Goal: Transaction & Acquisition: Book appointment/travel/reservation

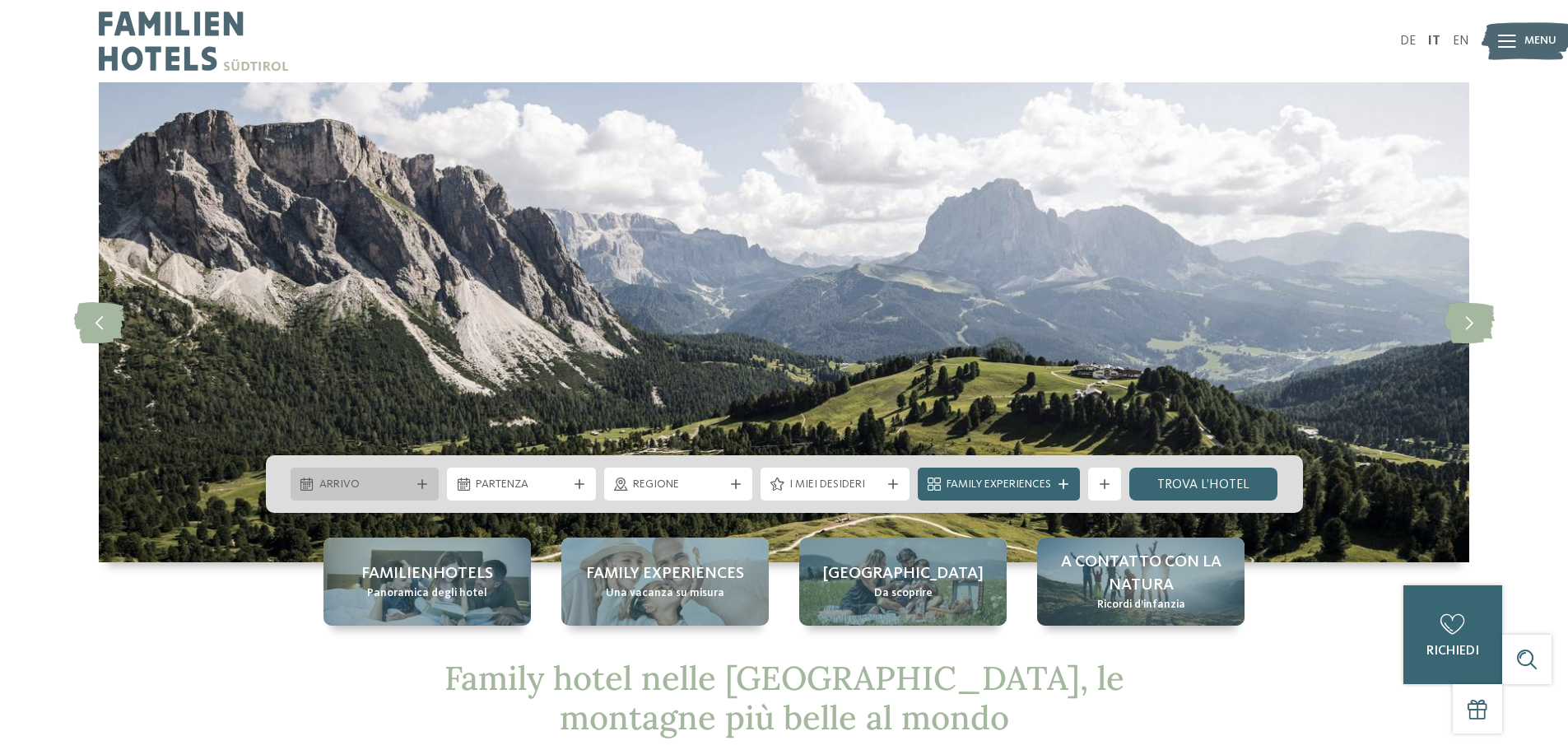
click at [425, 479] on icon at bounding box center [422, 483] width 10 height 10
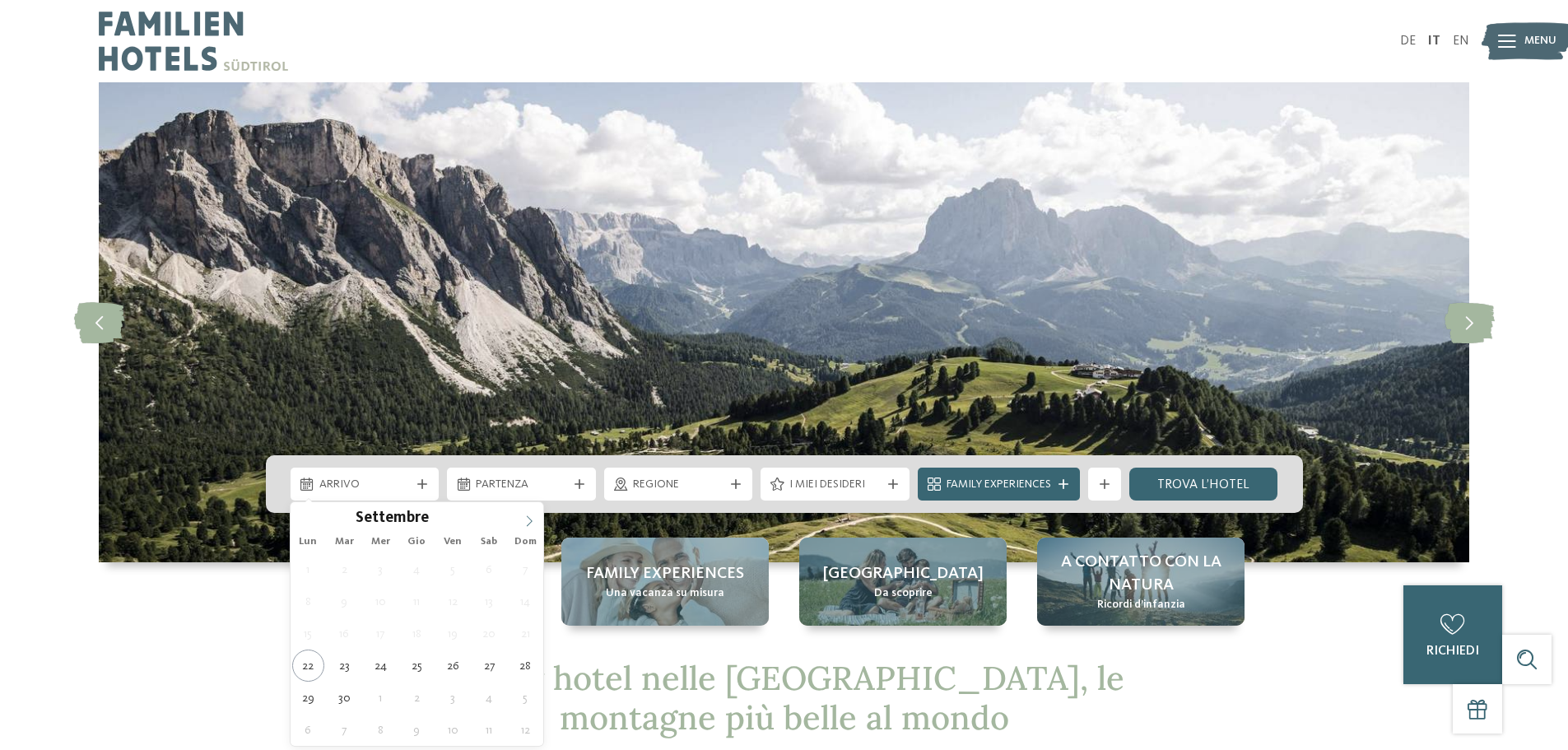
click at [534, 517] on icon at bounding box center [529, 520] width 11 height 11
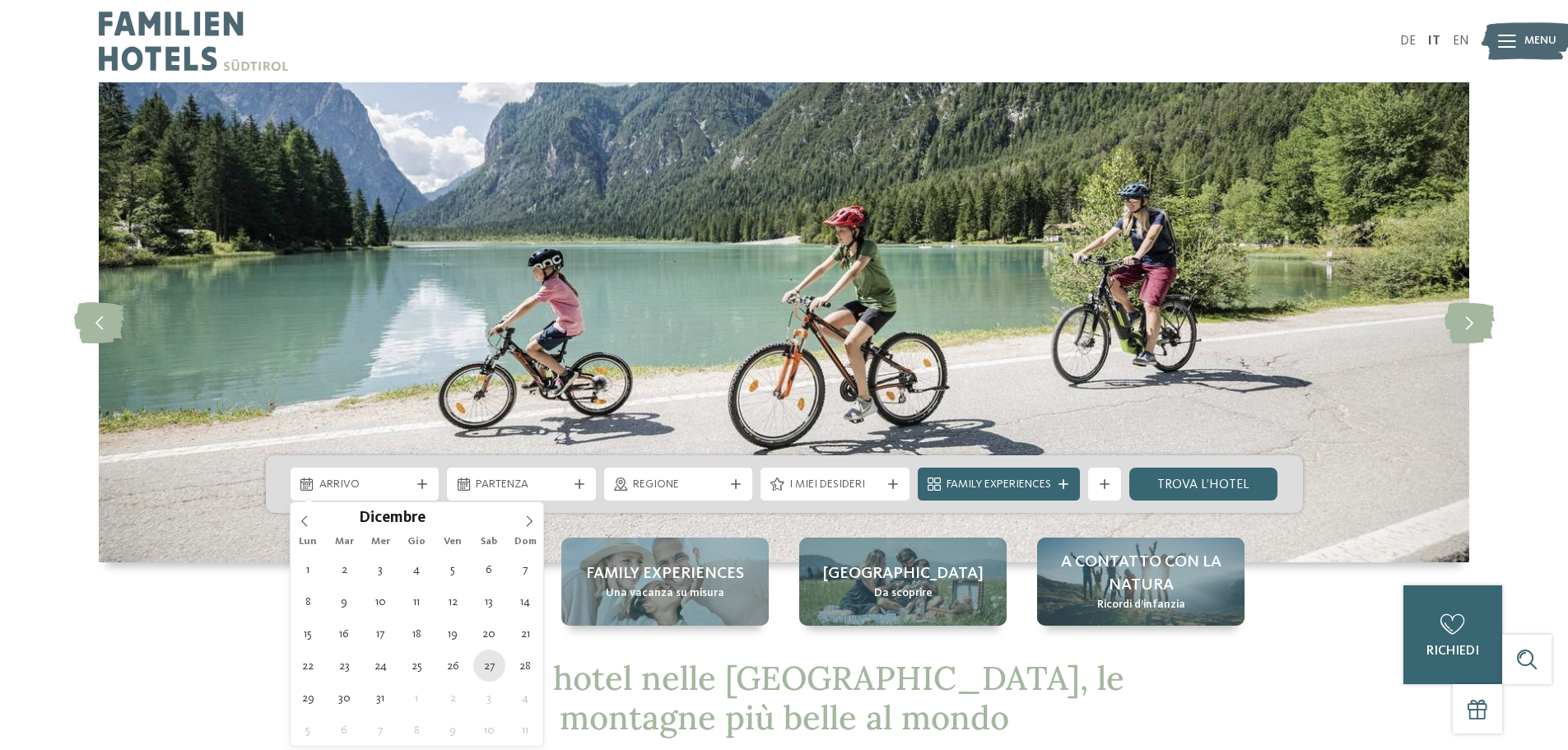
type div "27.12.2025"
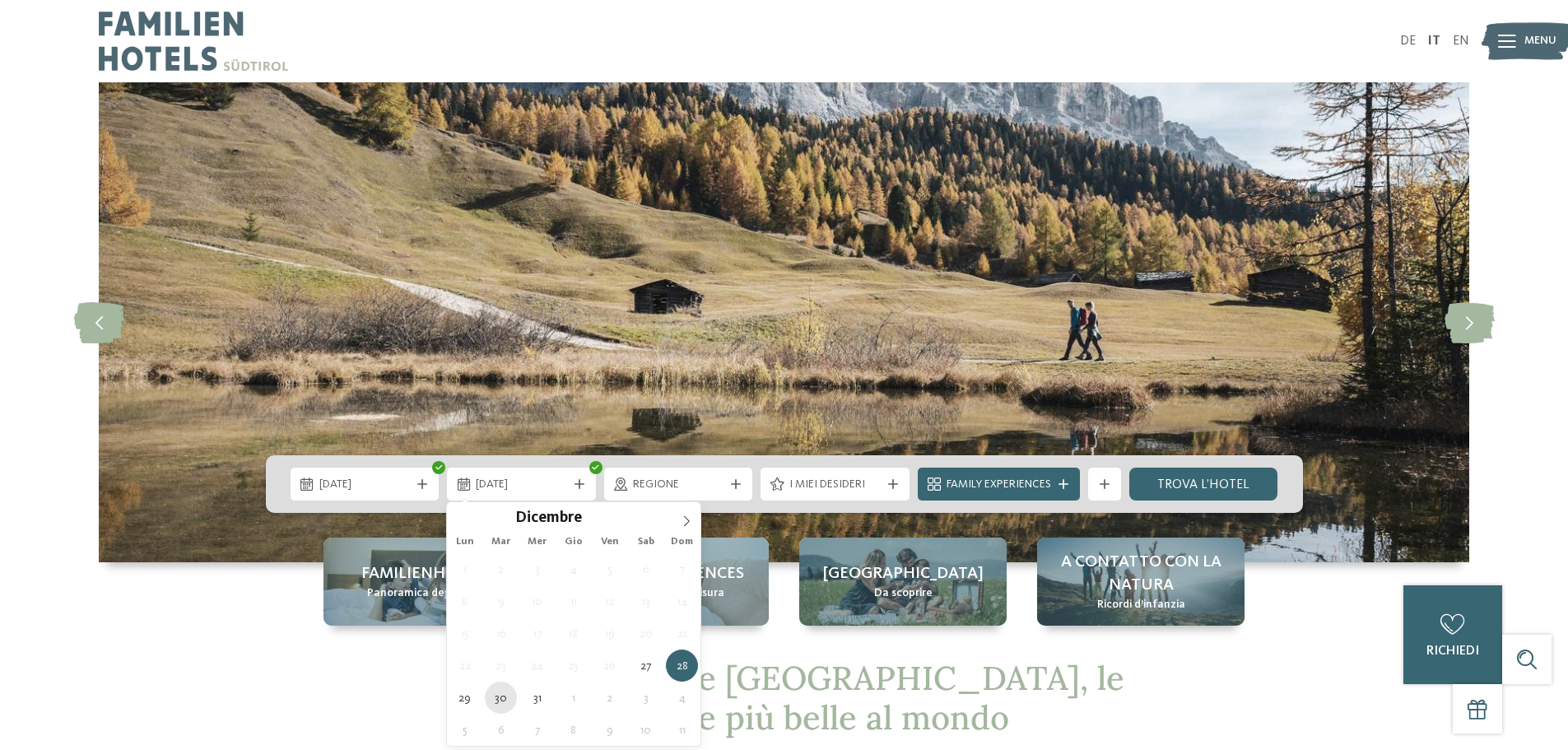
type div "30.12.2025"
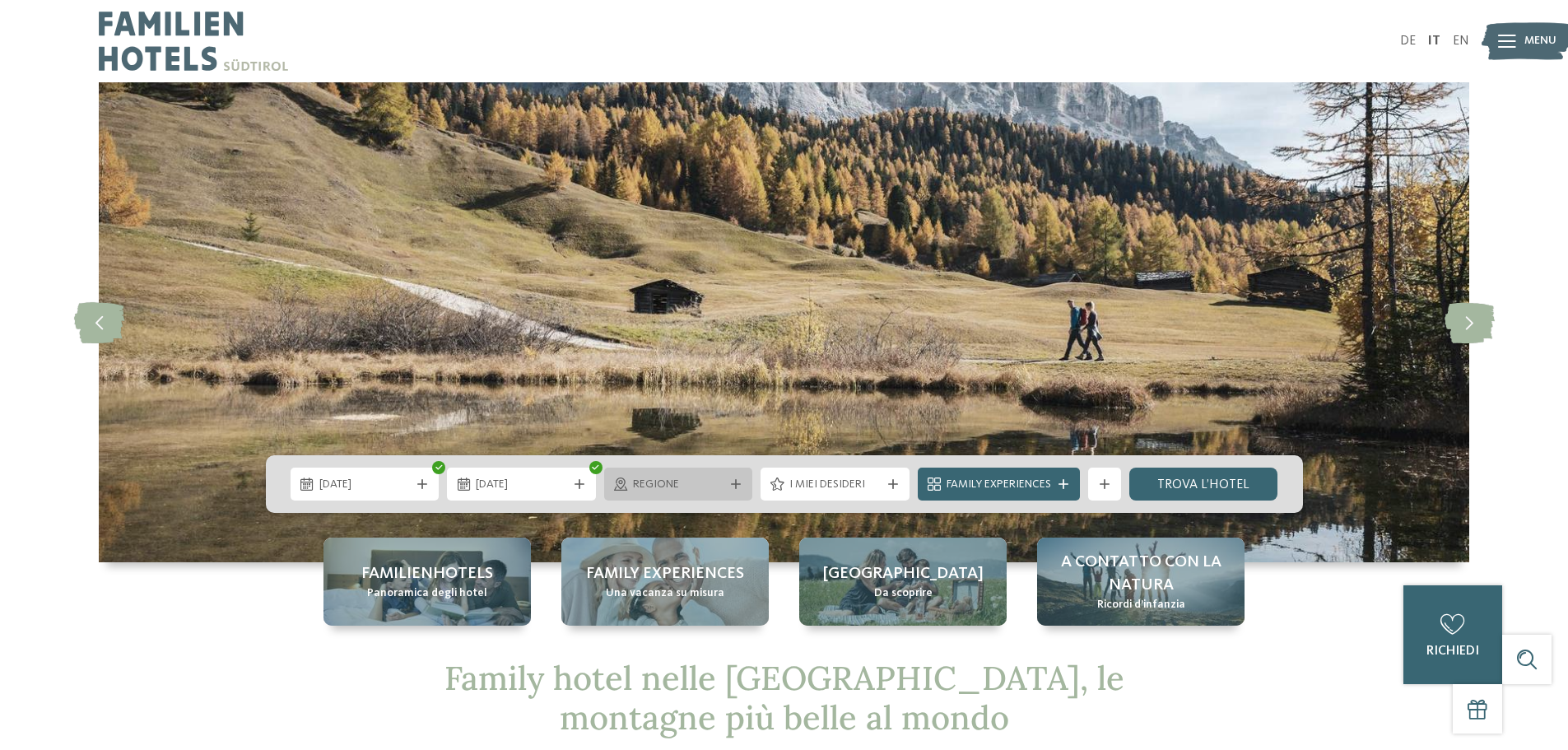
click at [741, 483] on div at bounding box center [736, 483] width 17 height 10
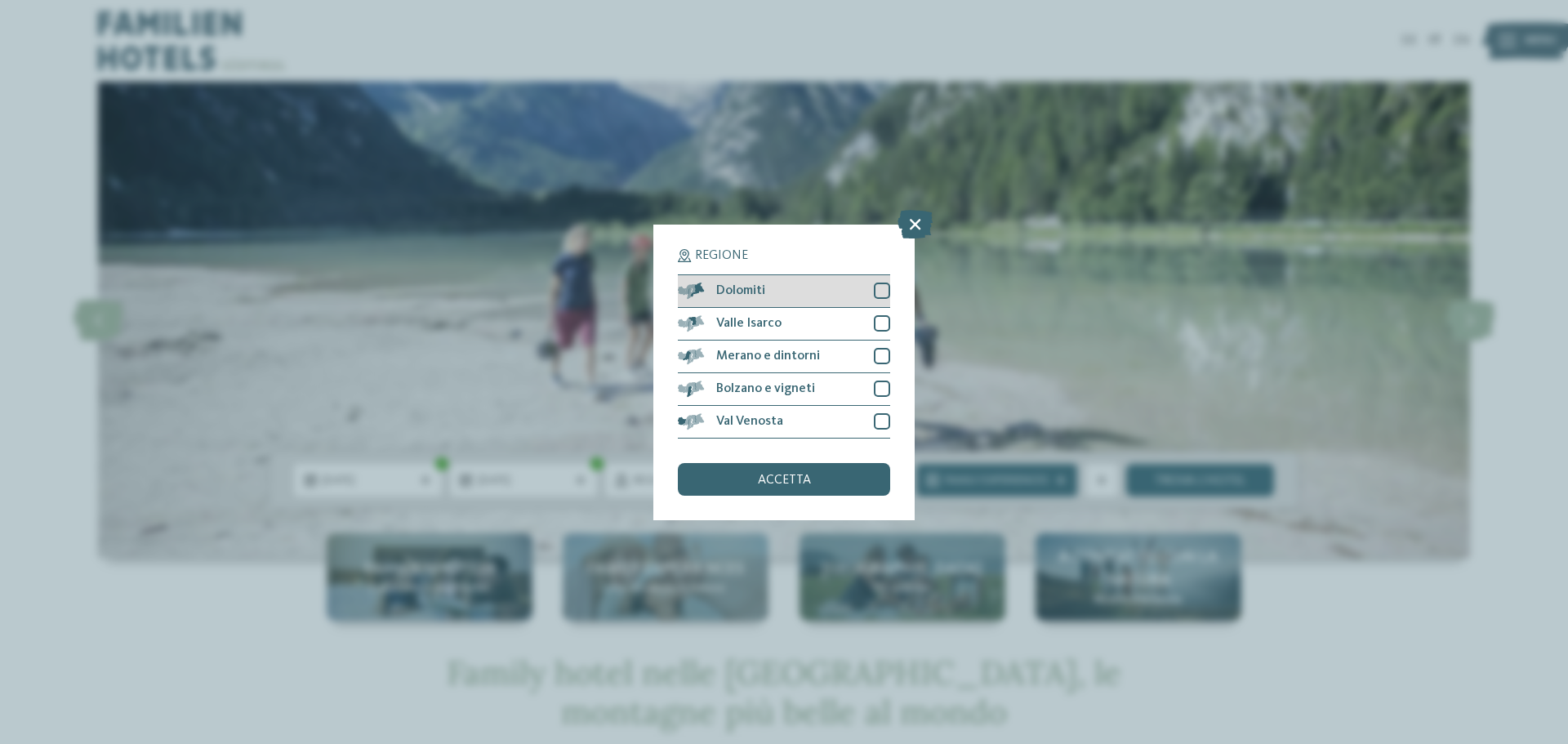
click at [881, 290] on div at bounding box center [882, 290] width 16 height 16
click at [778, 479] on span "accetta" at bounding box center [784, 480] width 53 height 13
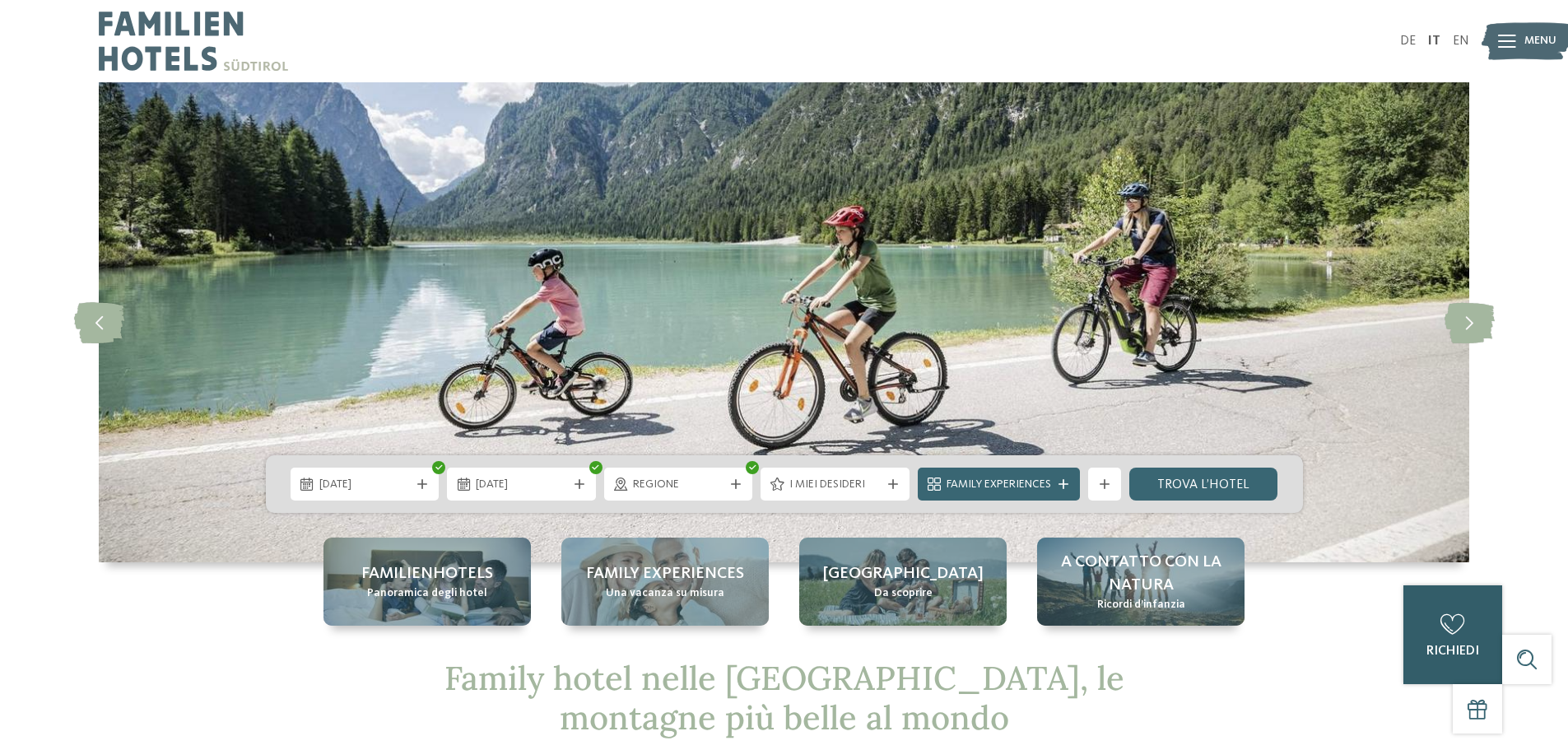
click at [1447, 619] on icon at bounding box center [1453, 625] width 24 height 21
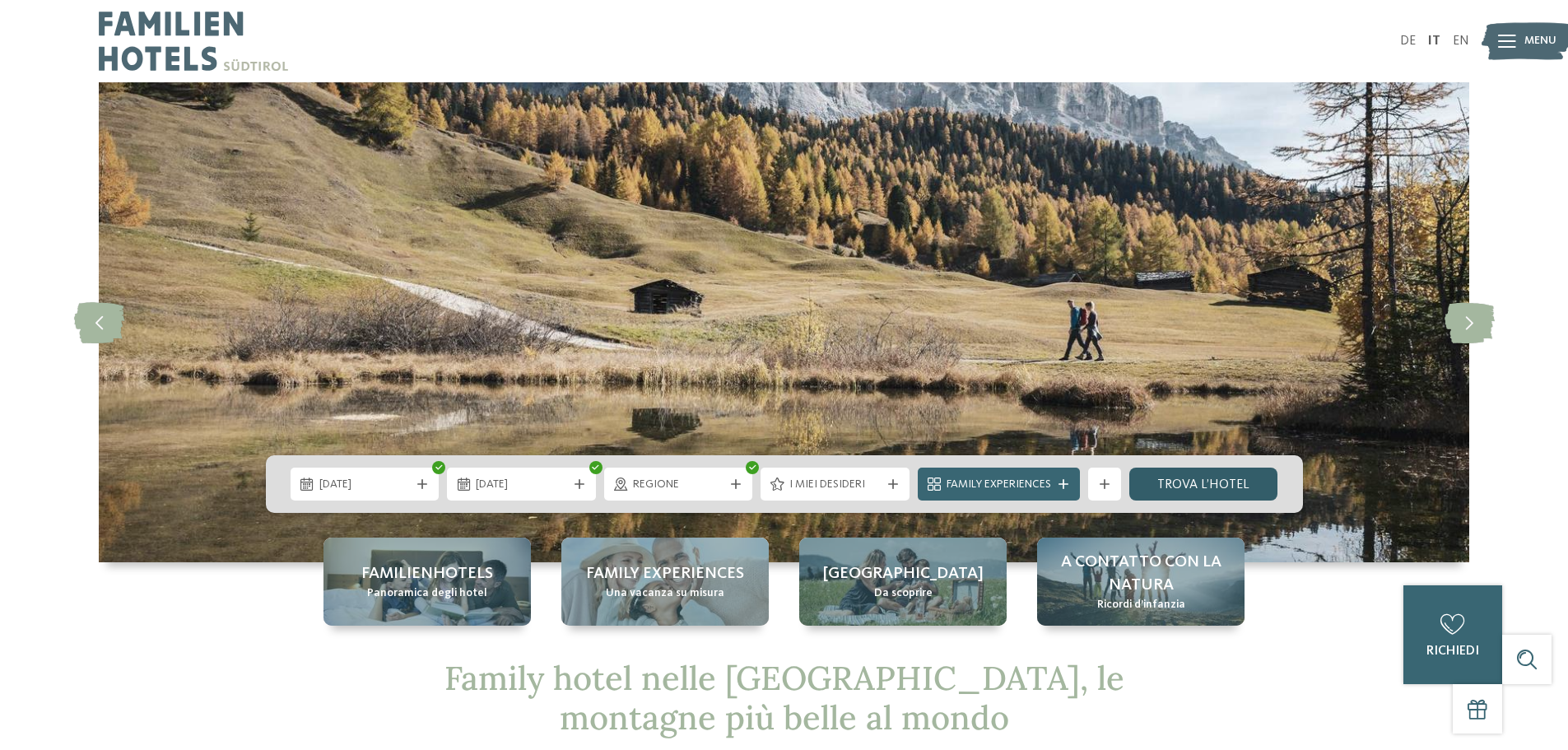
click at [1192, 476] on link "trova l’hotel" at bounding box center [1204, 484] width 149 height 33
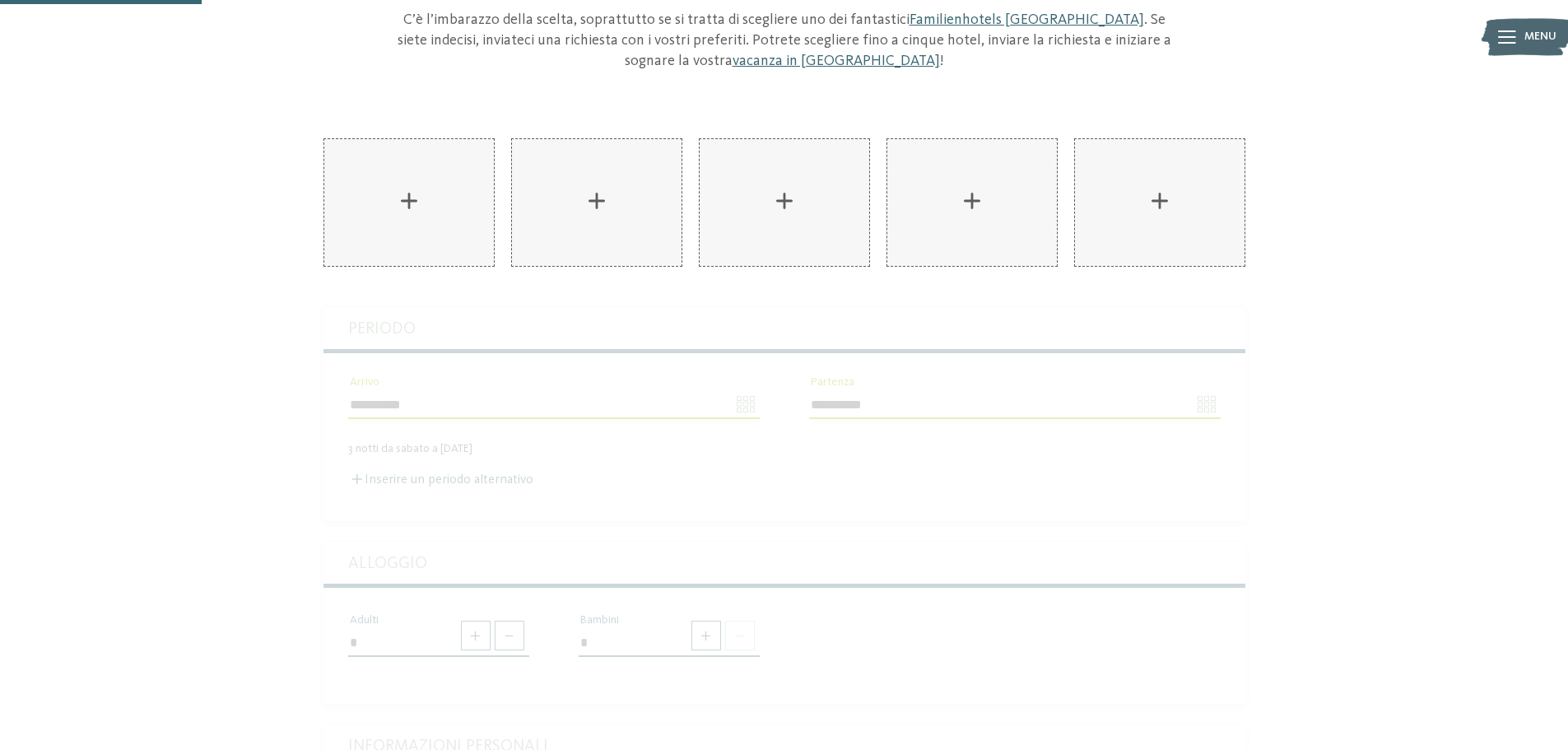
scroll to position [82, 0]
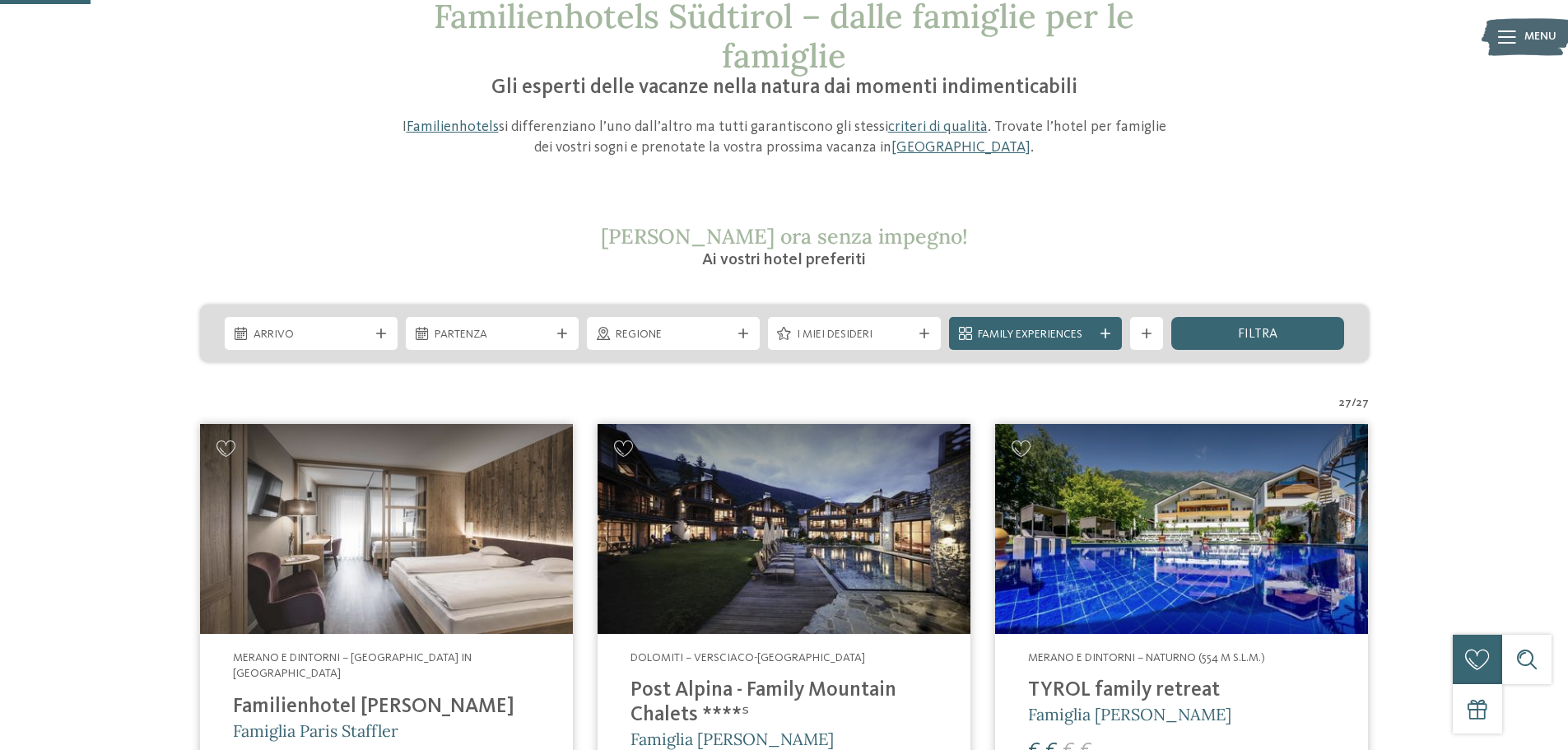
scroll to position [329, 0]
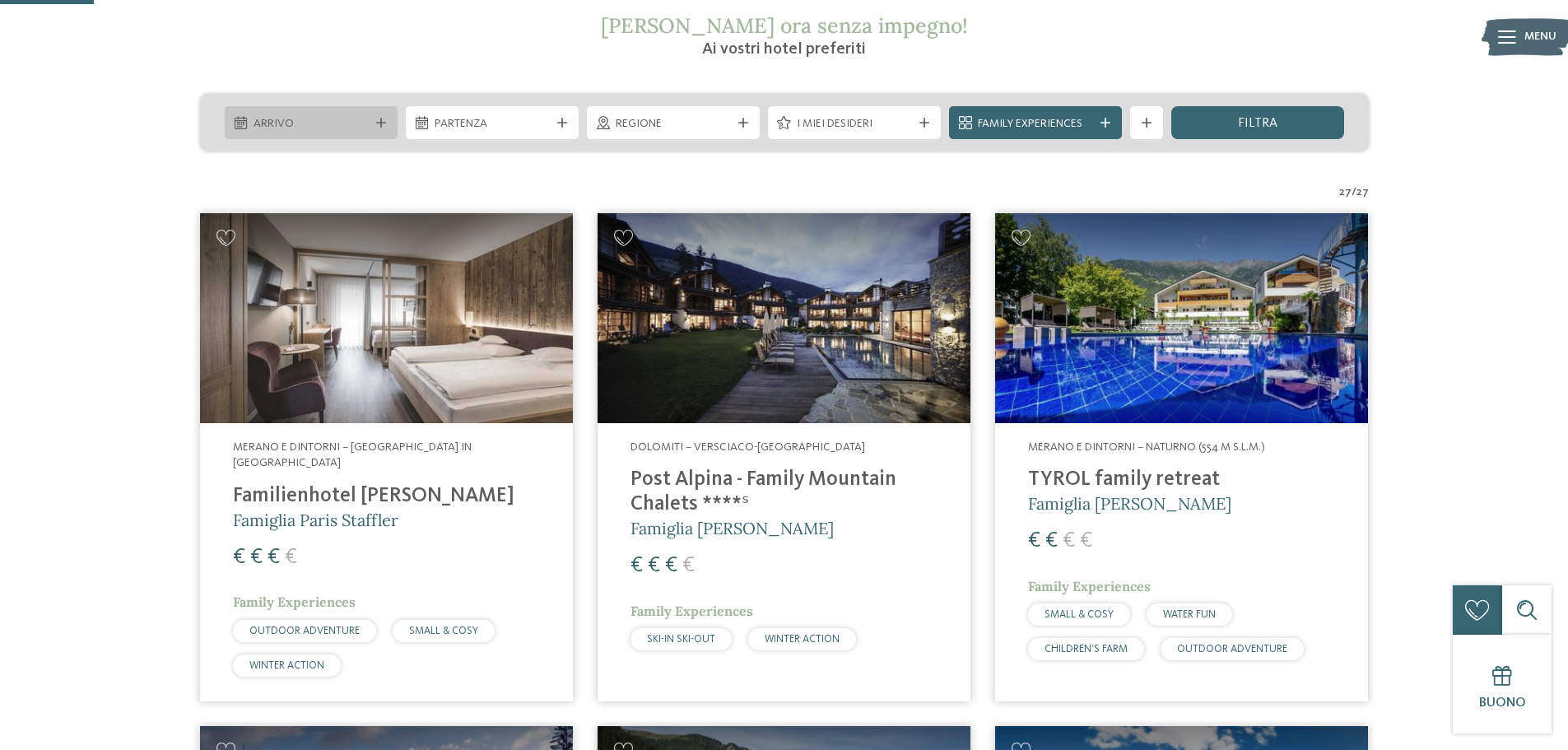
click at [382, 120] on icon at bounding box center [381, 122] width 10 height 10
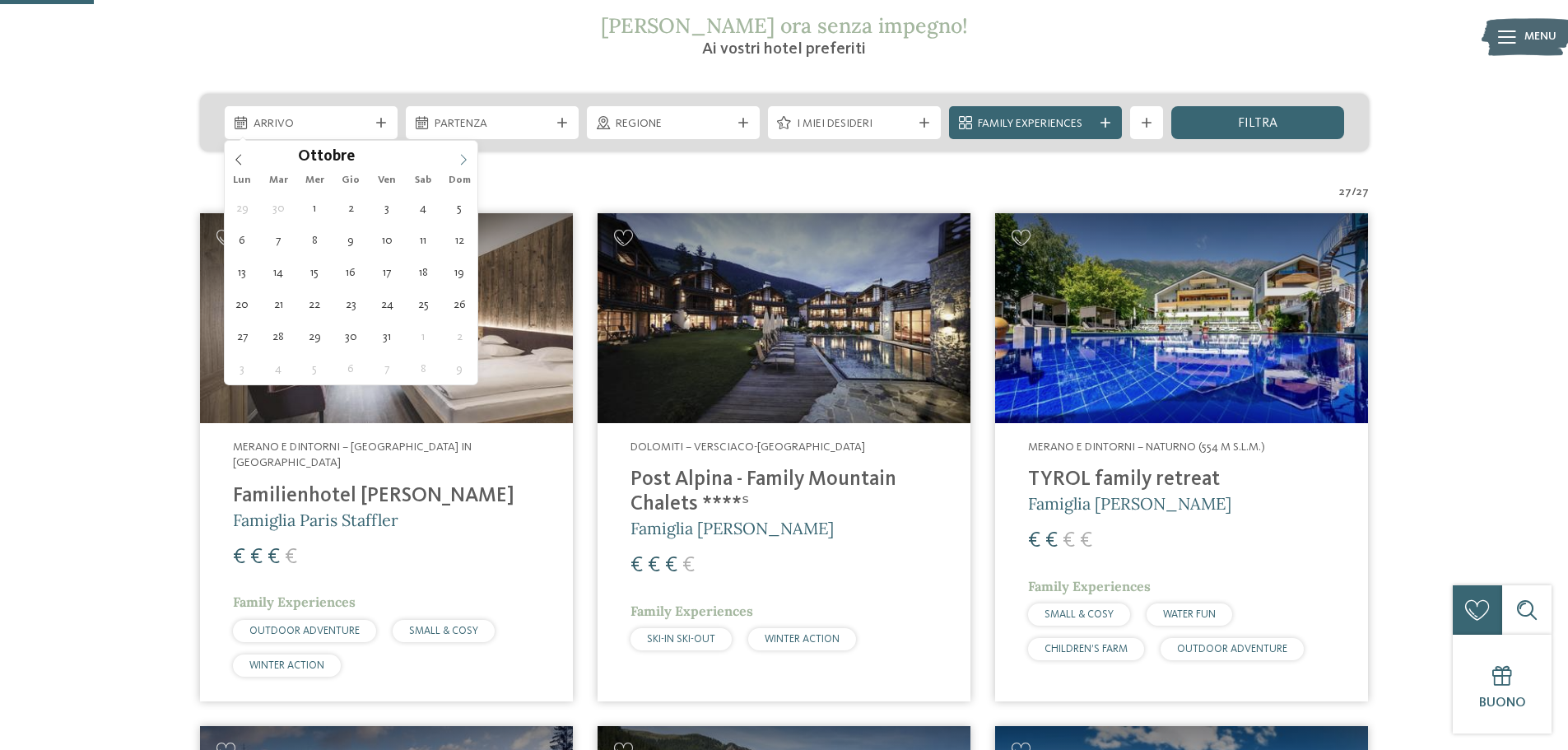
click at [465, 156] on icon at bounding box center [463, 159] width 11 height 11
type div "27.12.2025"
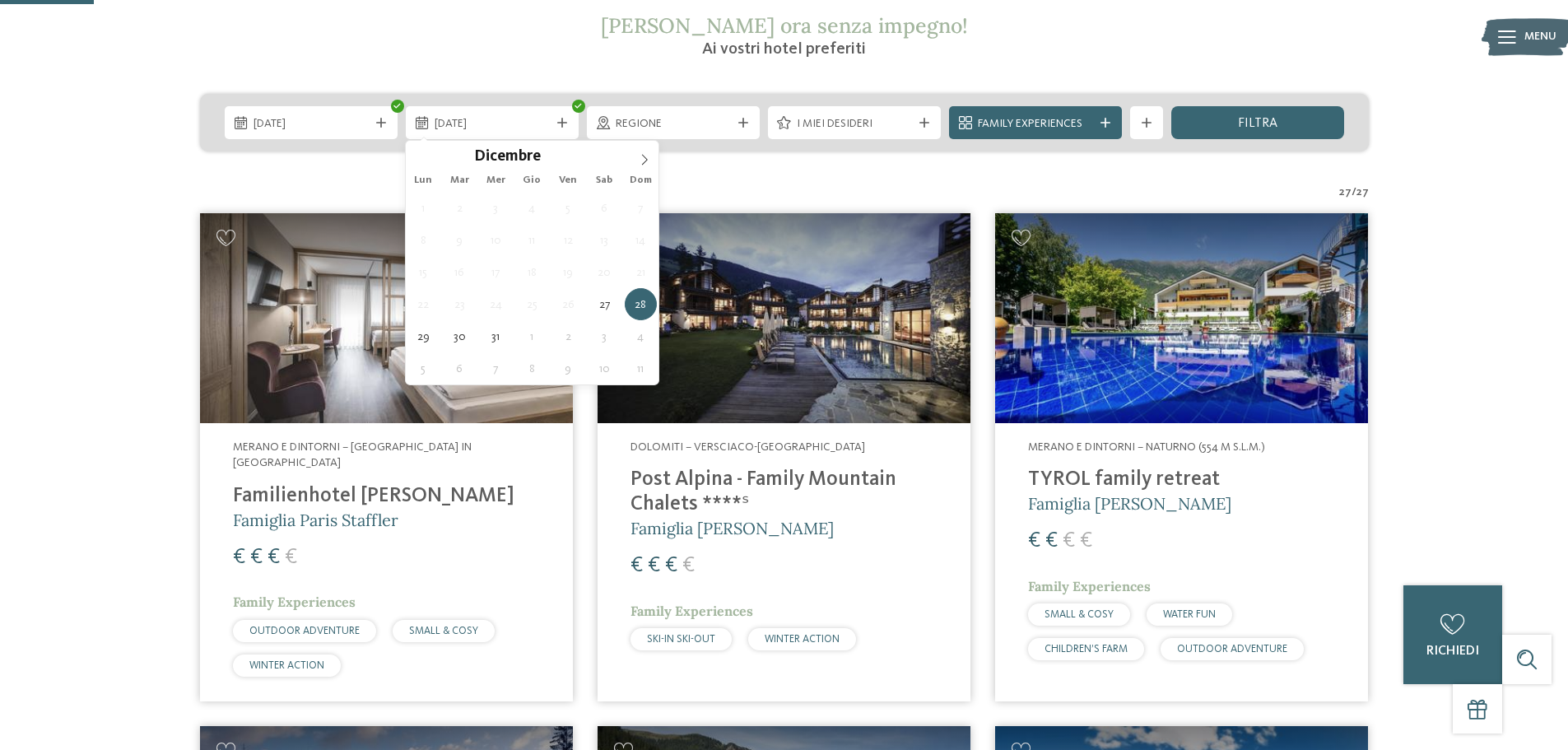
type div "30.12.2025"
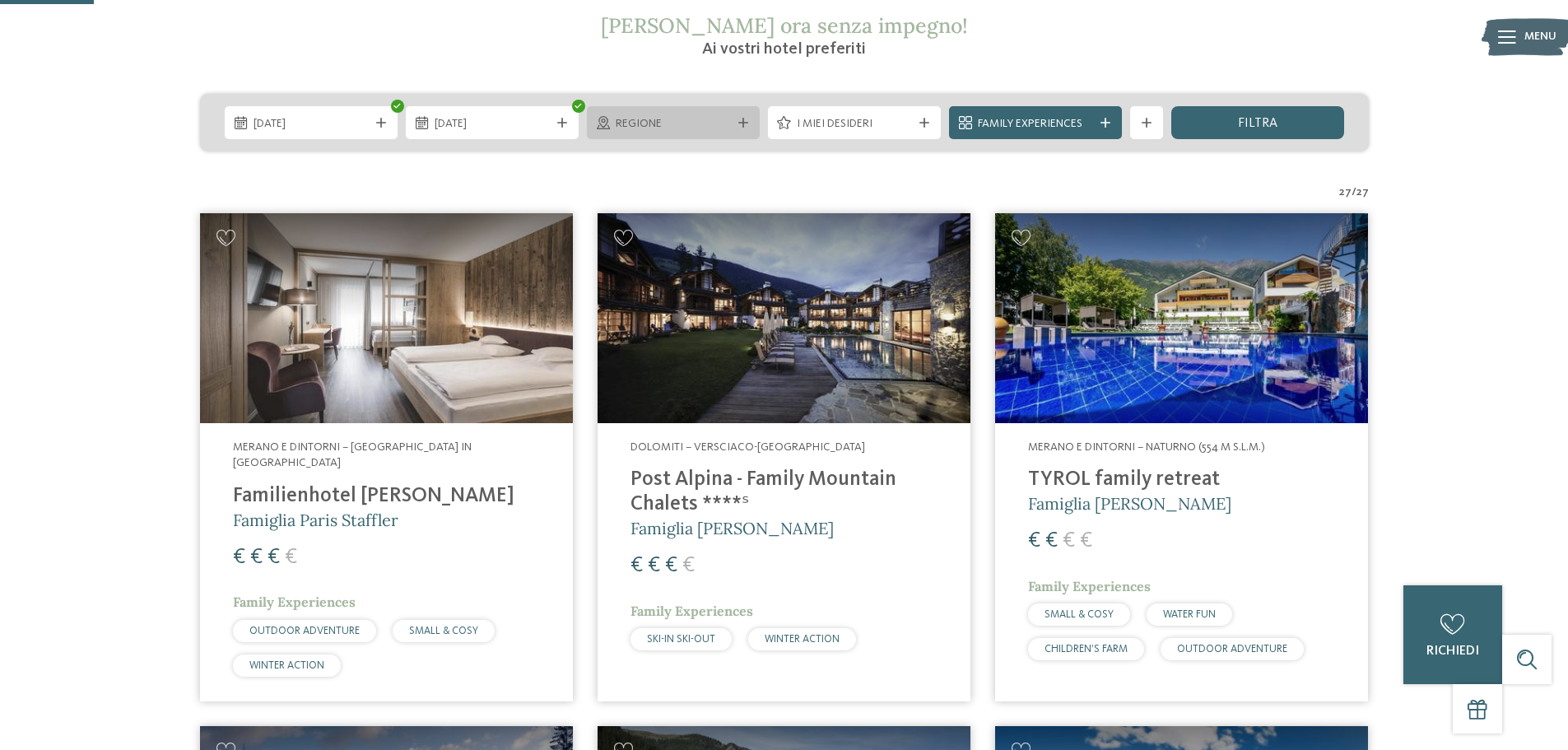
click at [741, 119] on icon at bounding box center [743, 122] width 10 height 10
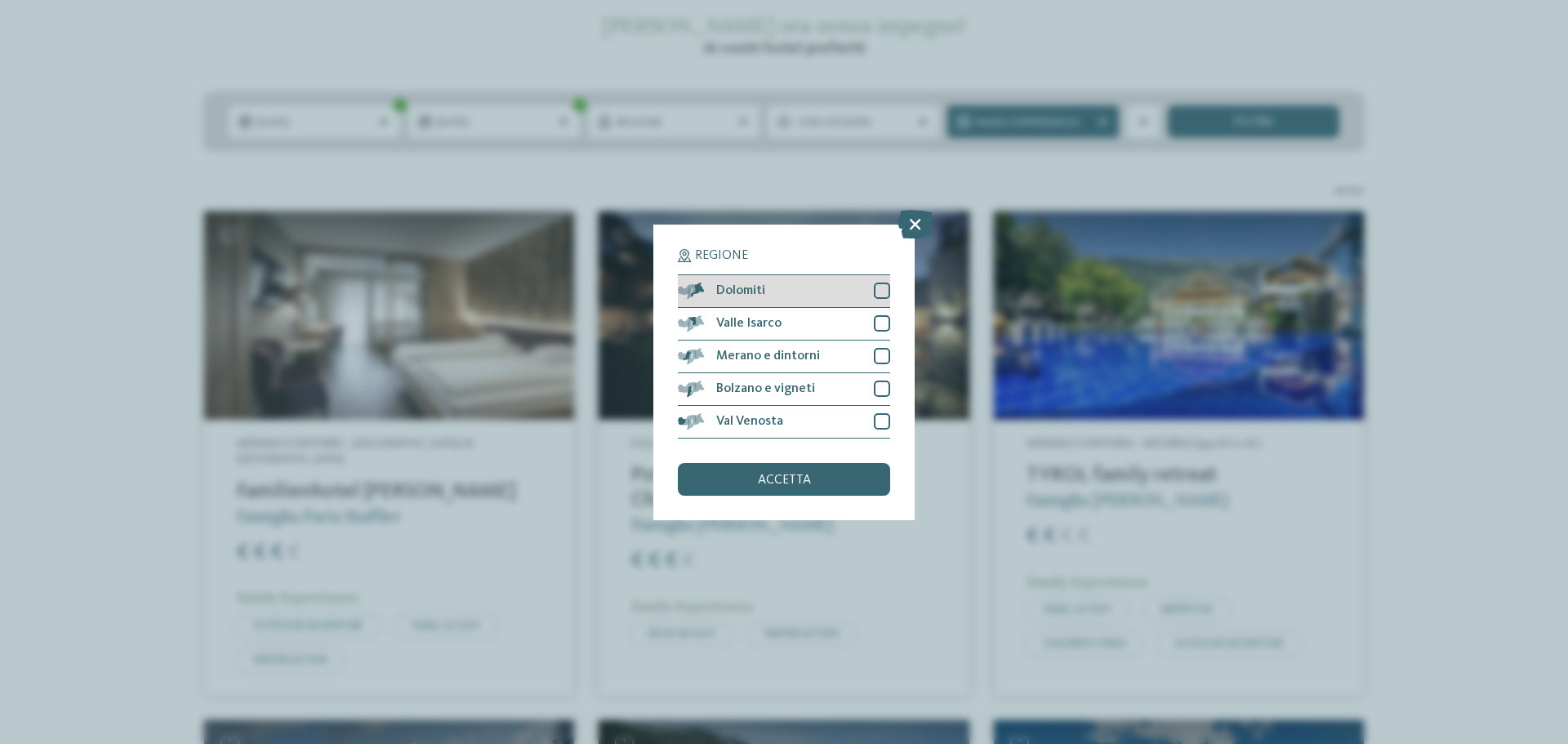
click at [829, 295] on div "Dolomiti" at bounding box center [784, 291] width 213 height 33
click at [822, 479] on div "accetta" at bounding box center [784, 480] width 213 height 33
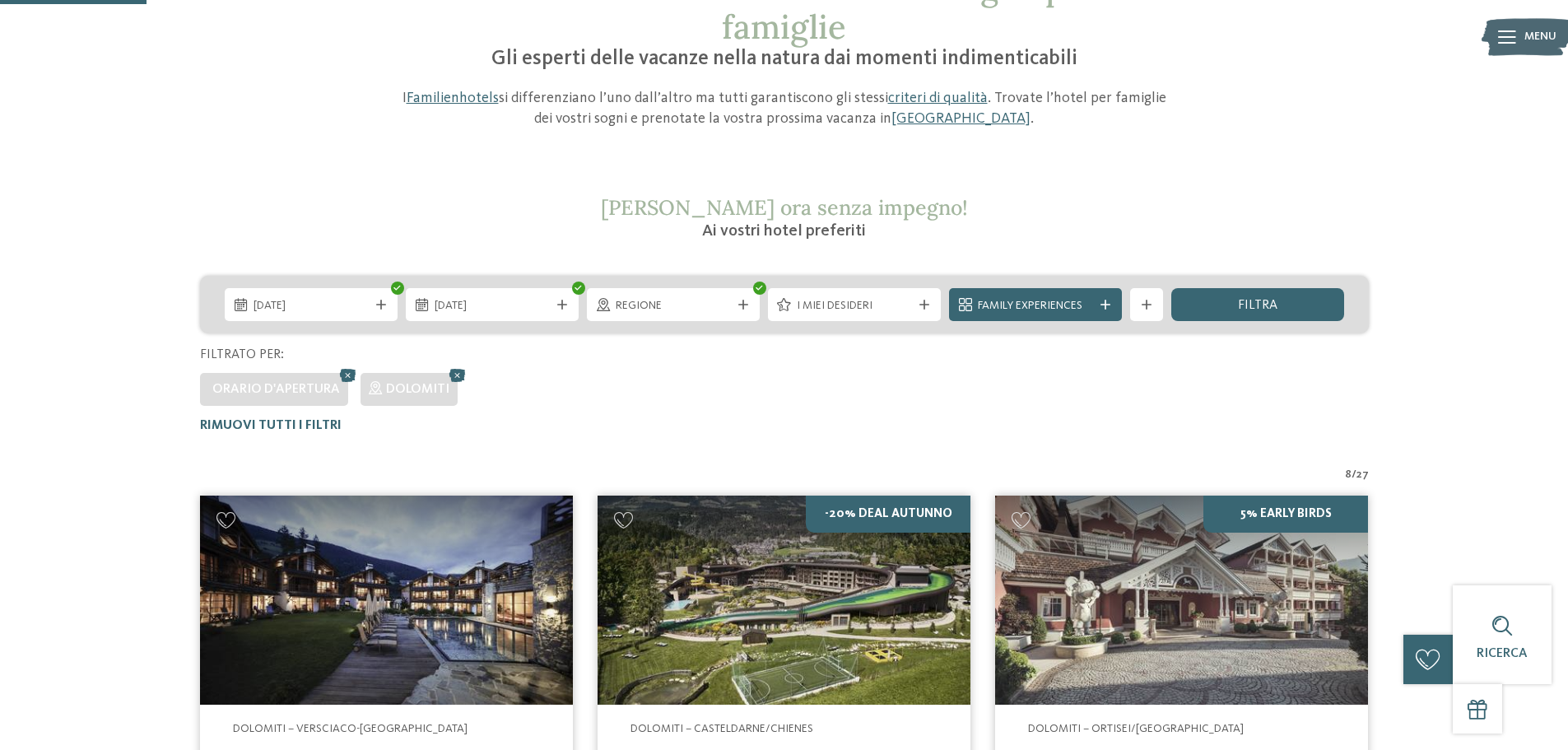
scroll to position [128, 0]
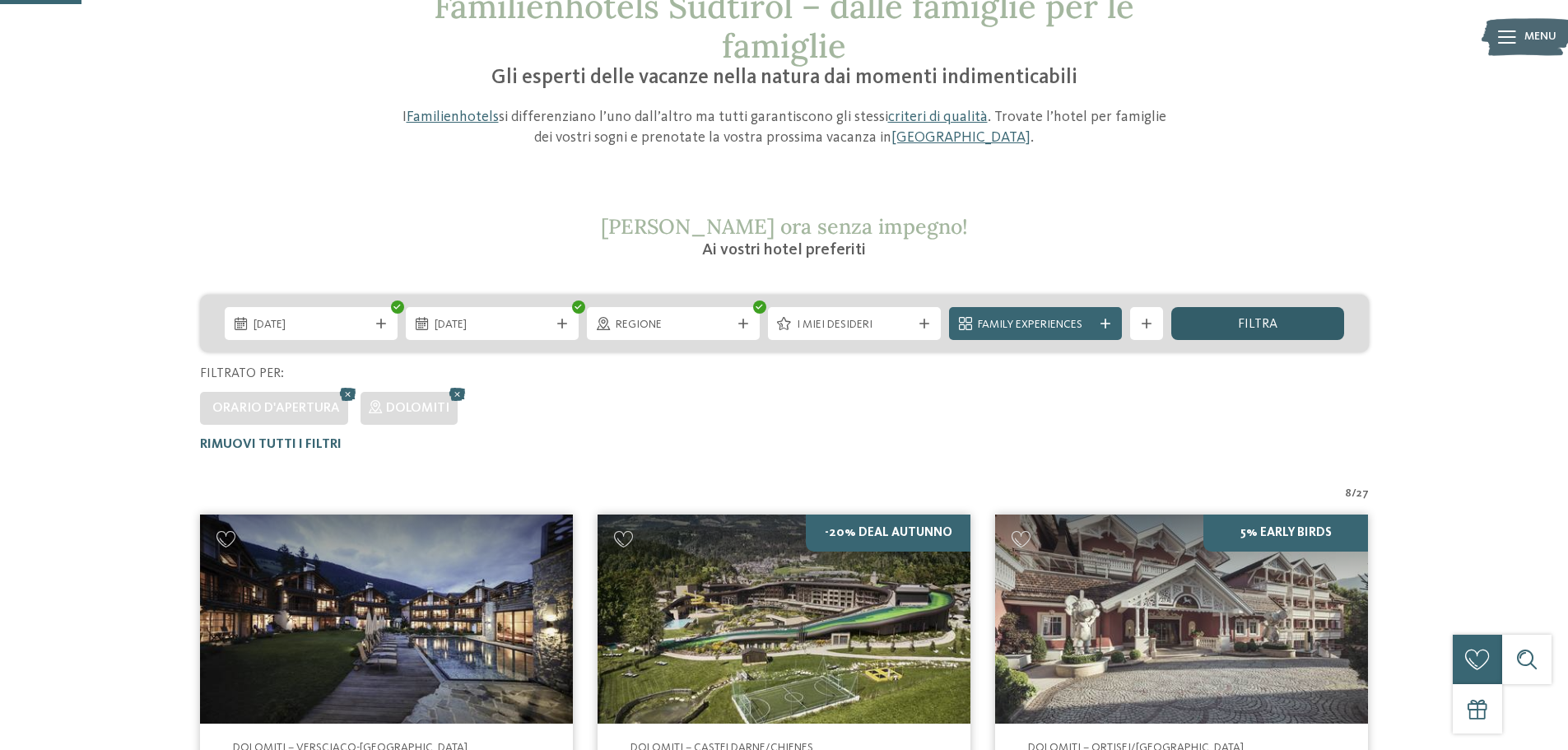
click at [1259, 324] on span "filtra" at bounding box center [1258, 324] width 39 height 13
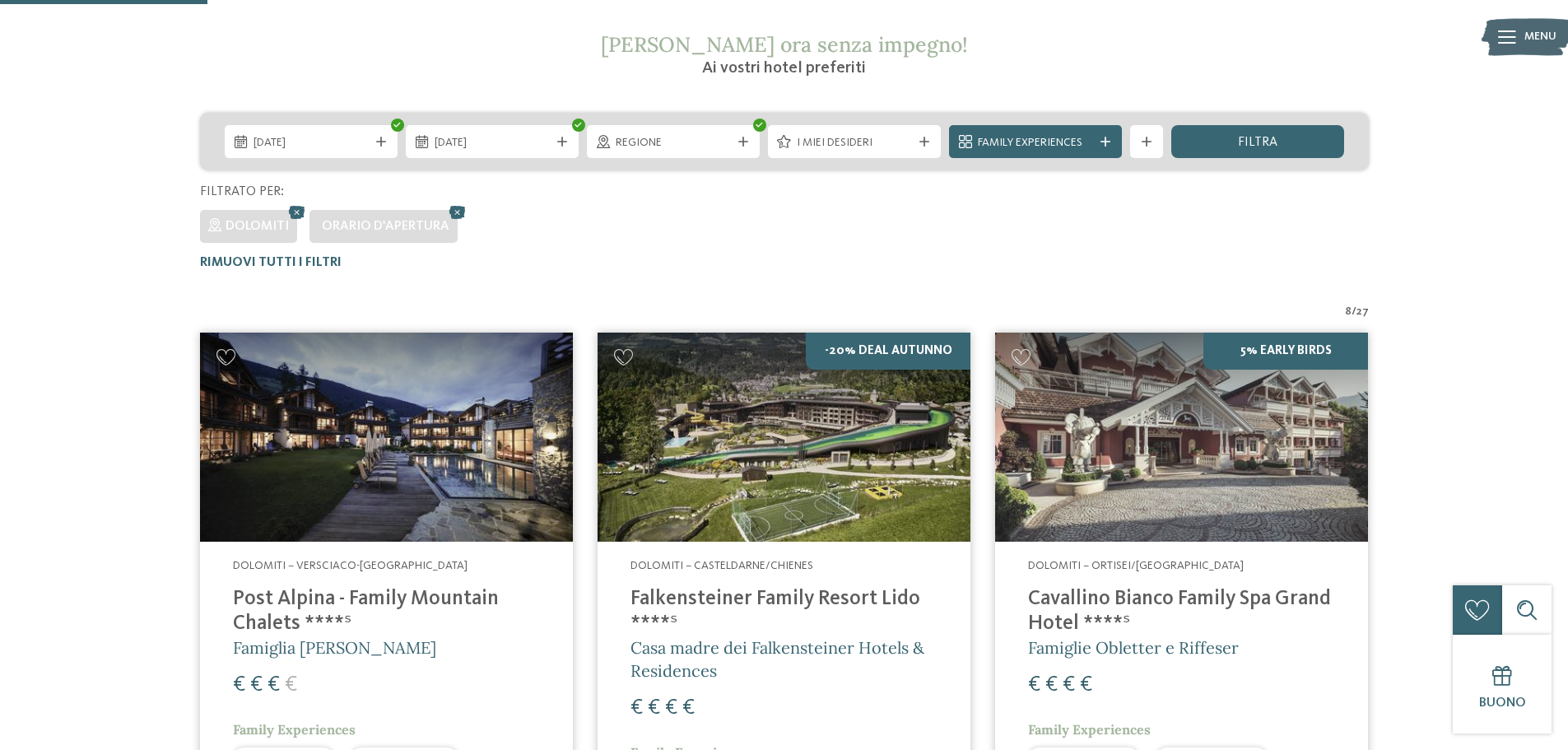
scroll to position [211, 0]
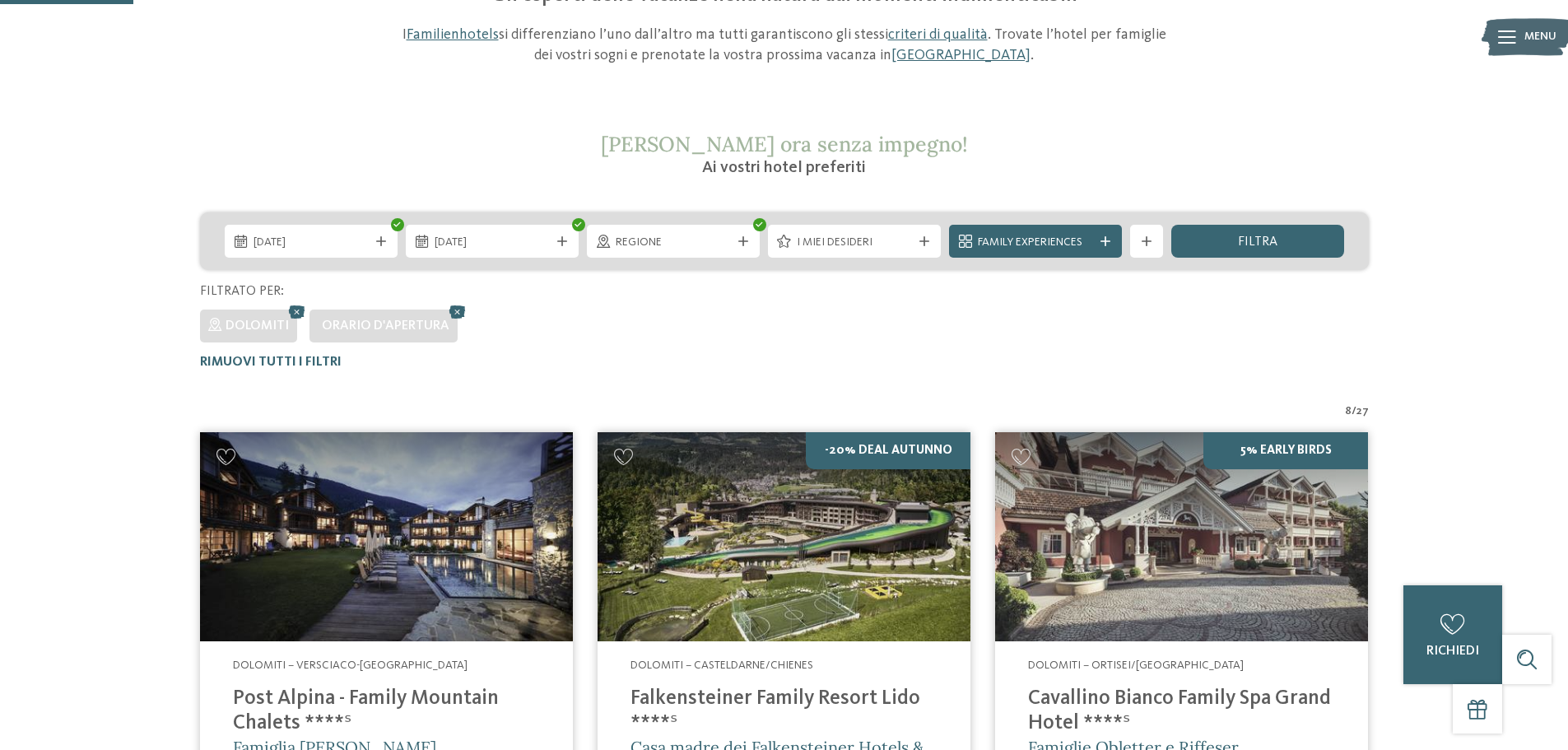
click at [417, 326] on span "Orario d'apertura" at bounding box center [385, 326] width 127 height 13
click at [453, 312] on icon at bounding box center [458, 312] width 24 height 22
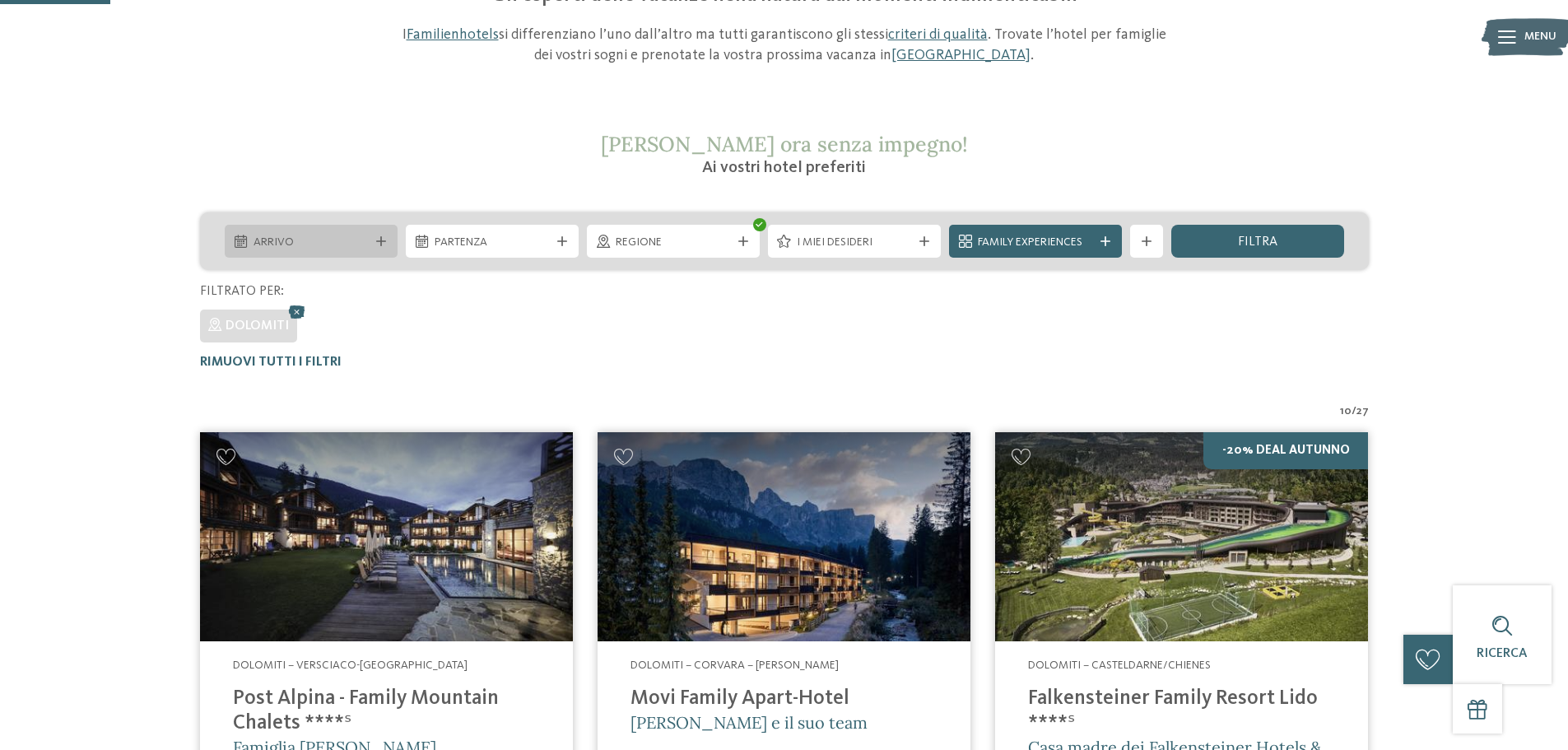
click at [364, 241] on span "Arrivo" at bounding box center [311, 242] width 115 height 17
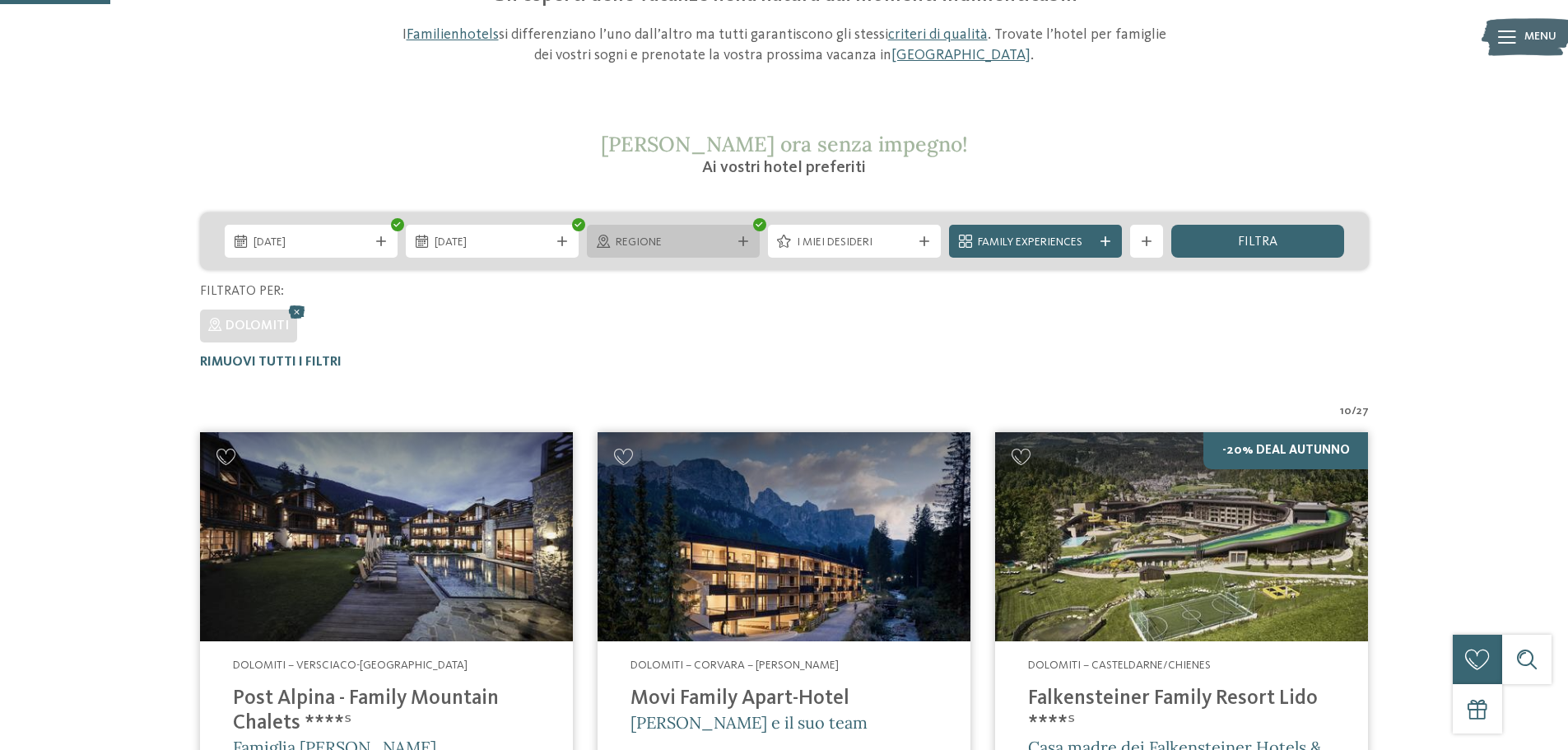
click at [743, 240] on icon at bounding box center [743, 240] width 10 height 10
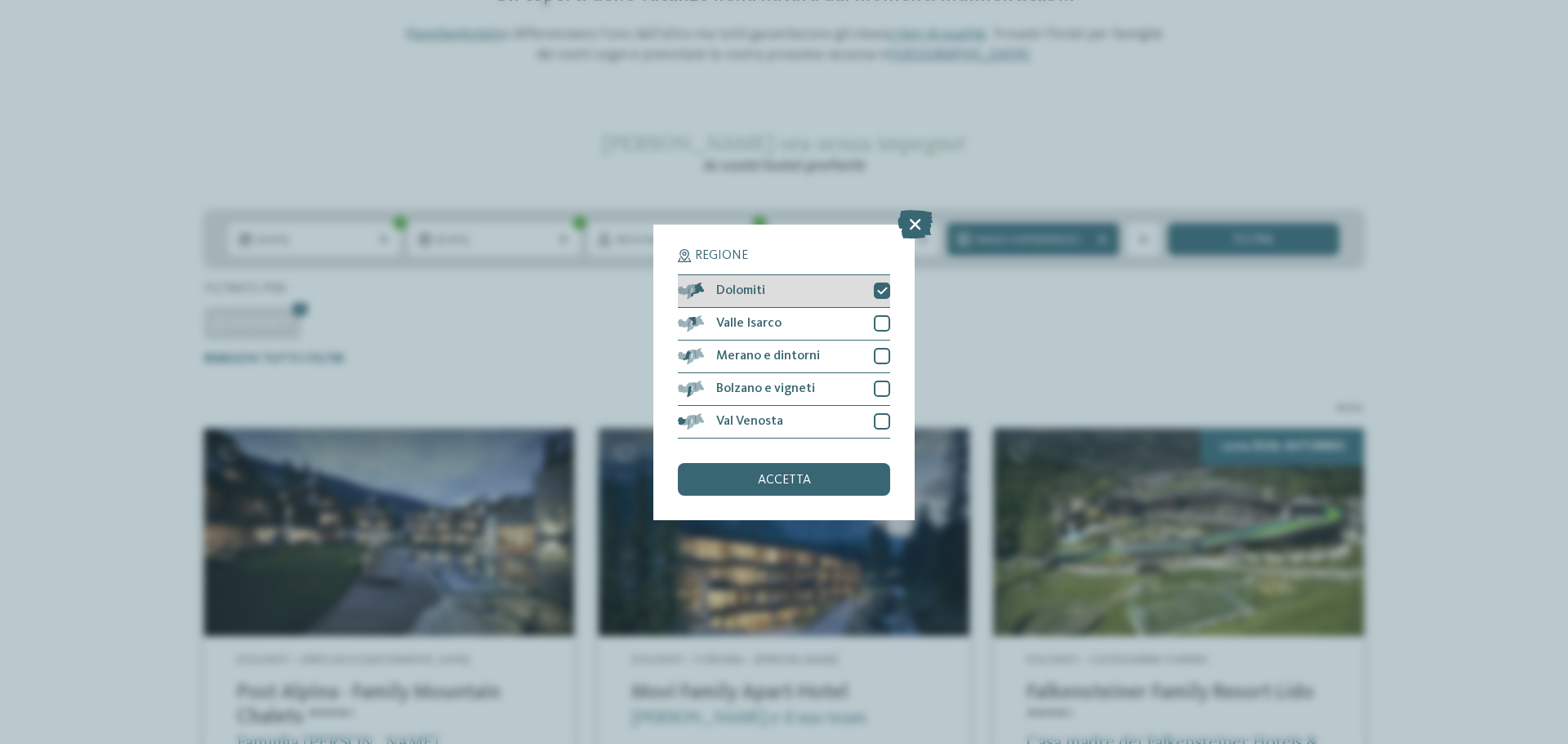
click at [737, 289] on span "Dolomiti" at bounding box center [740, 290] width 49 height 13
click at [774, 480] on span "accetta" at bounding box center [784, 480] width 53 height 13
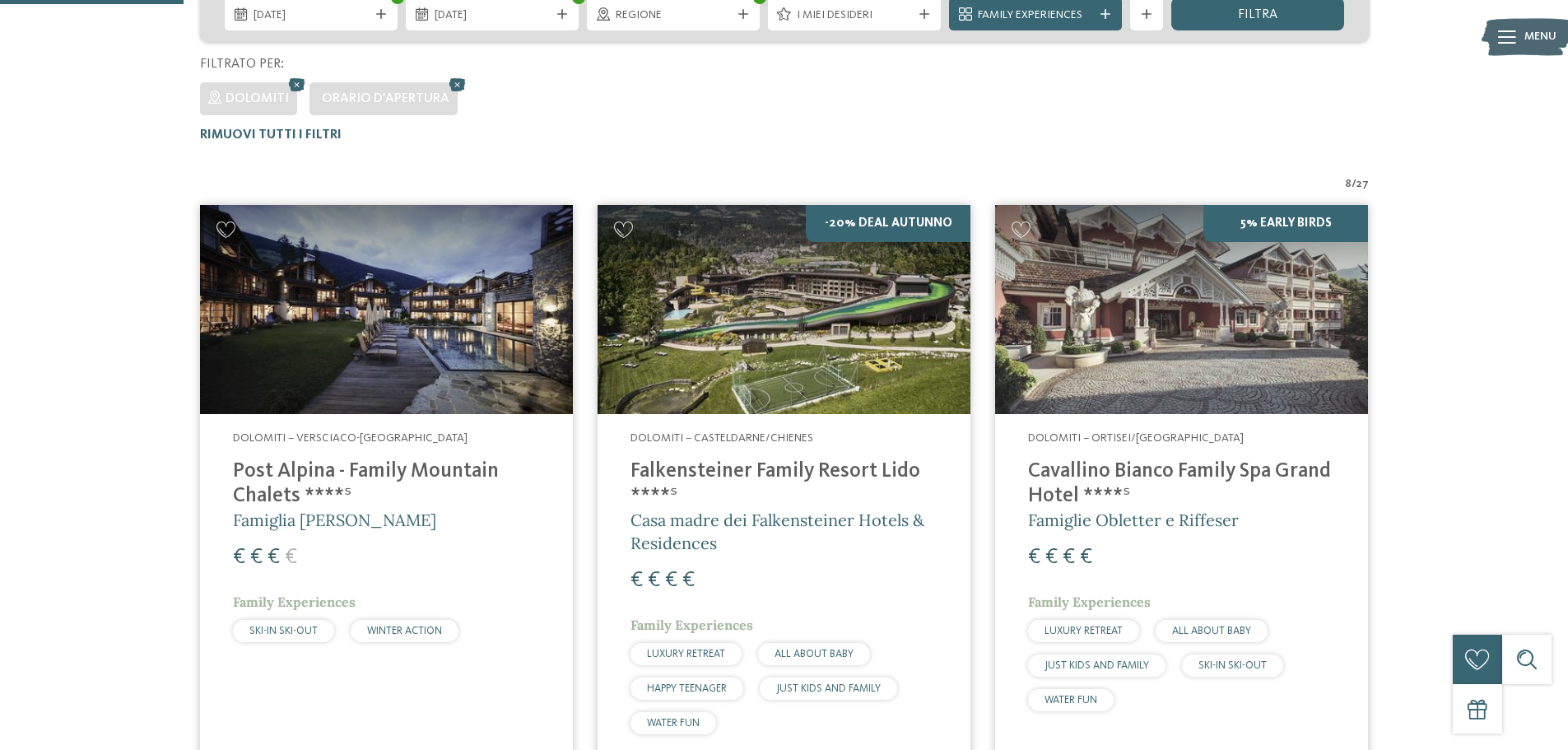
scroll to position [540, 0]
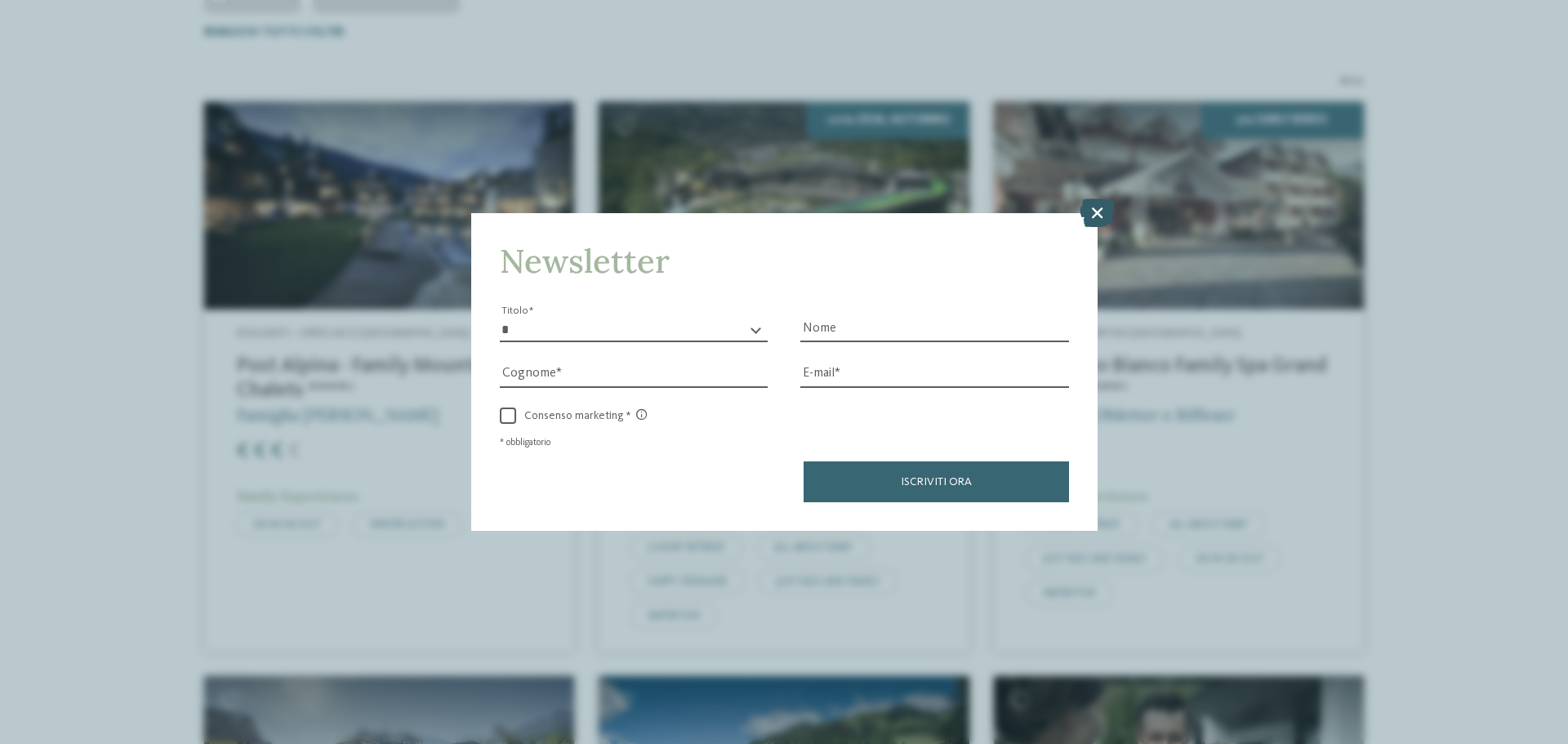
click at [1098, 219] on icon at bounding box center [1097, 213] width 35 height 29
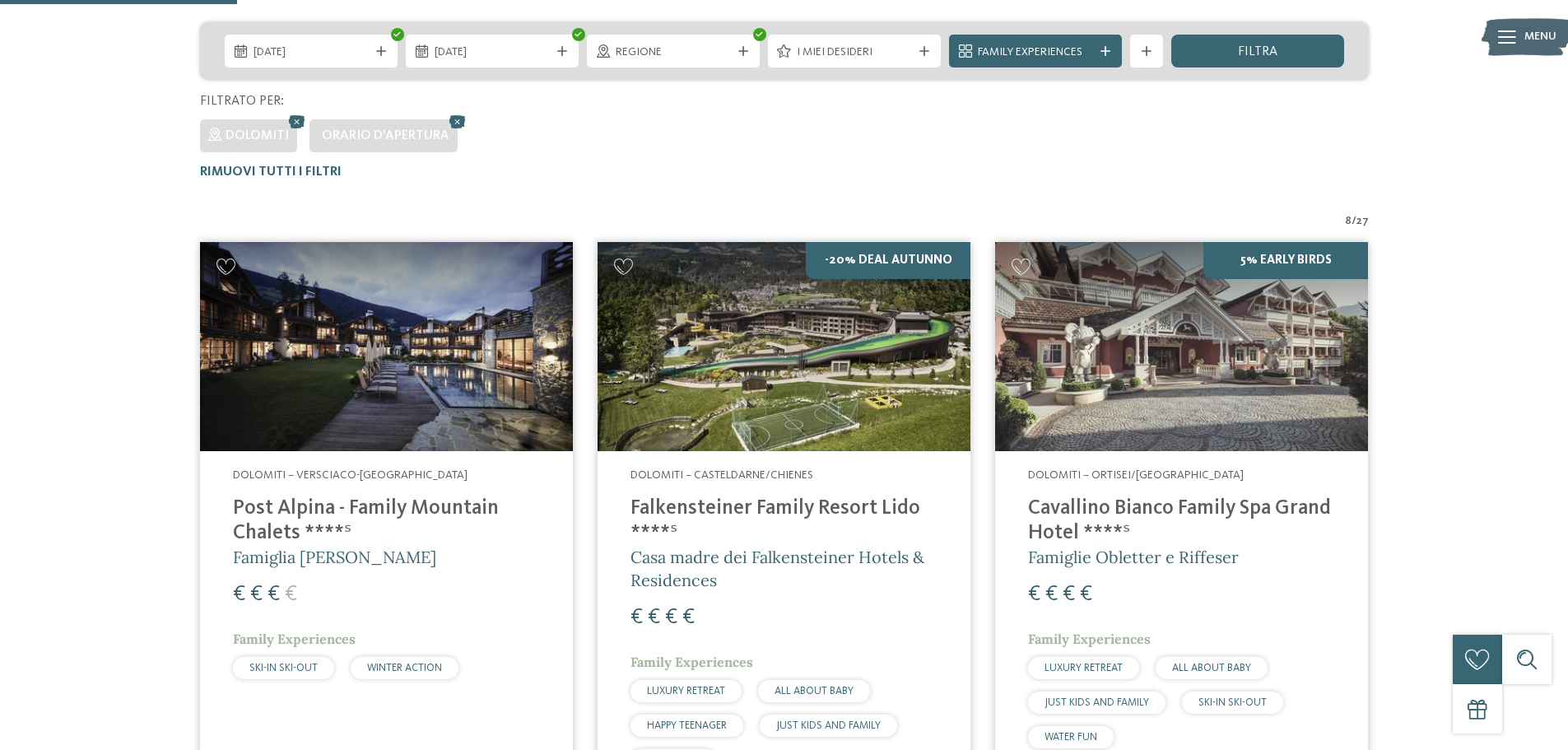
scroll to position [375, 0]
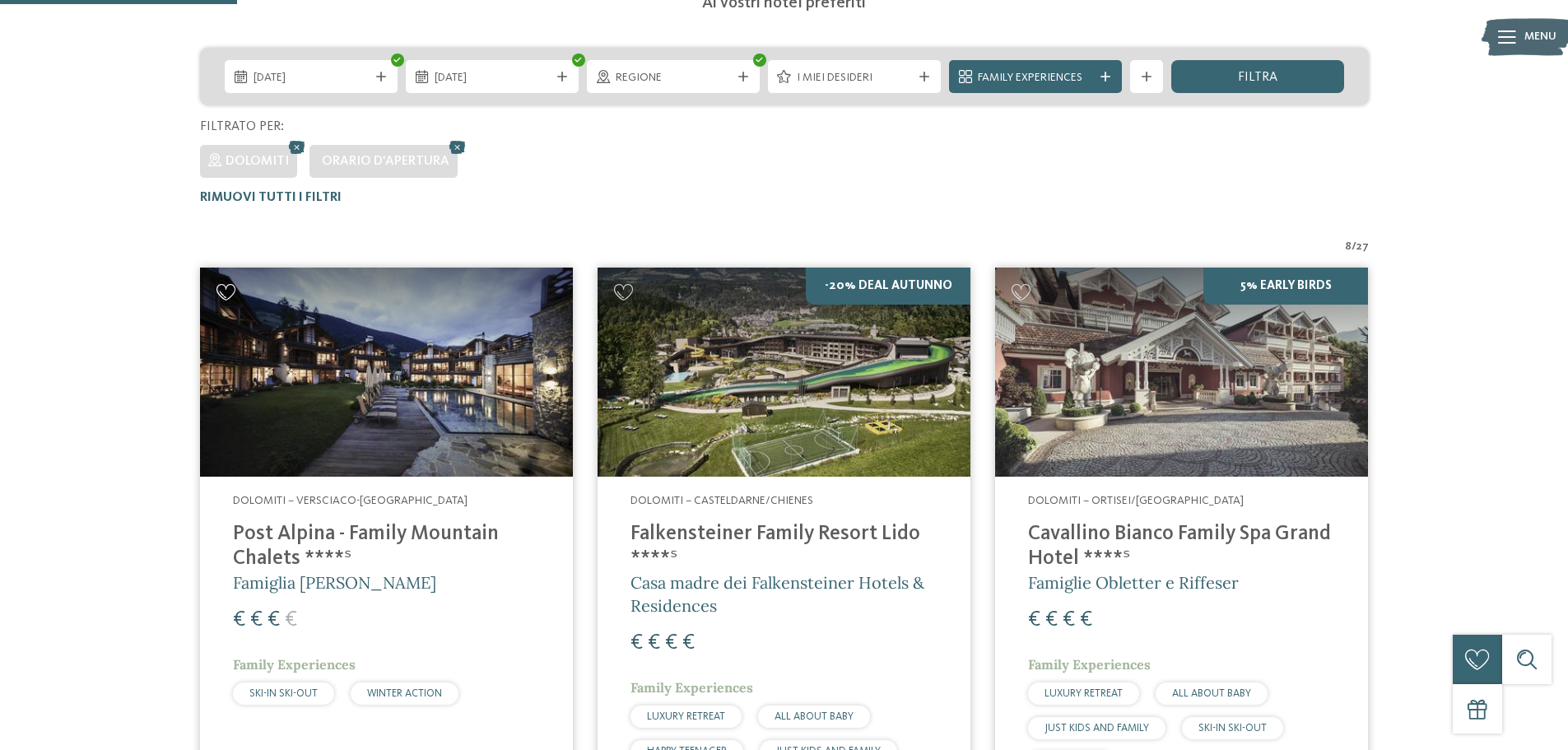
click at [225, 289] on icon at bounding box center [226, 292] width 20 height 17
click at [1438, 618] on div "1" at bounding box center [1453, 612] width 33 height 33
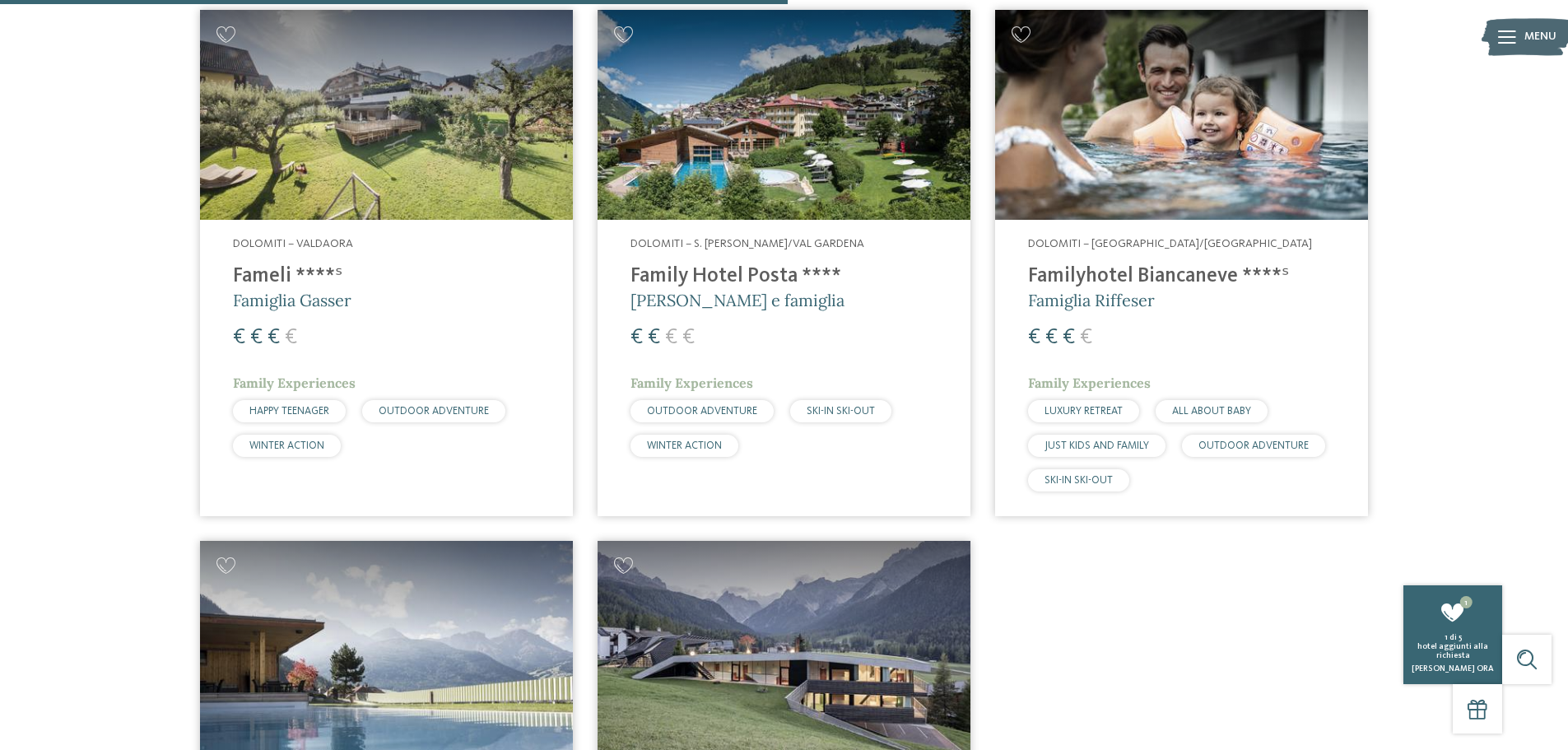
scroll to position [1445, 0]
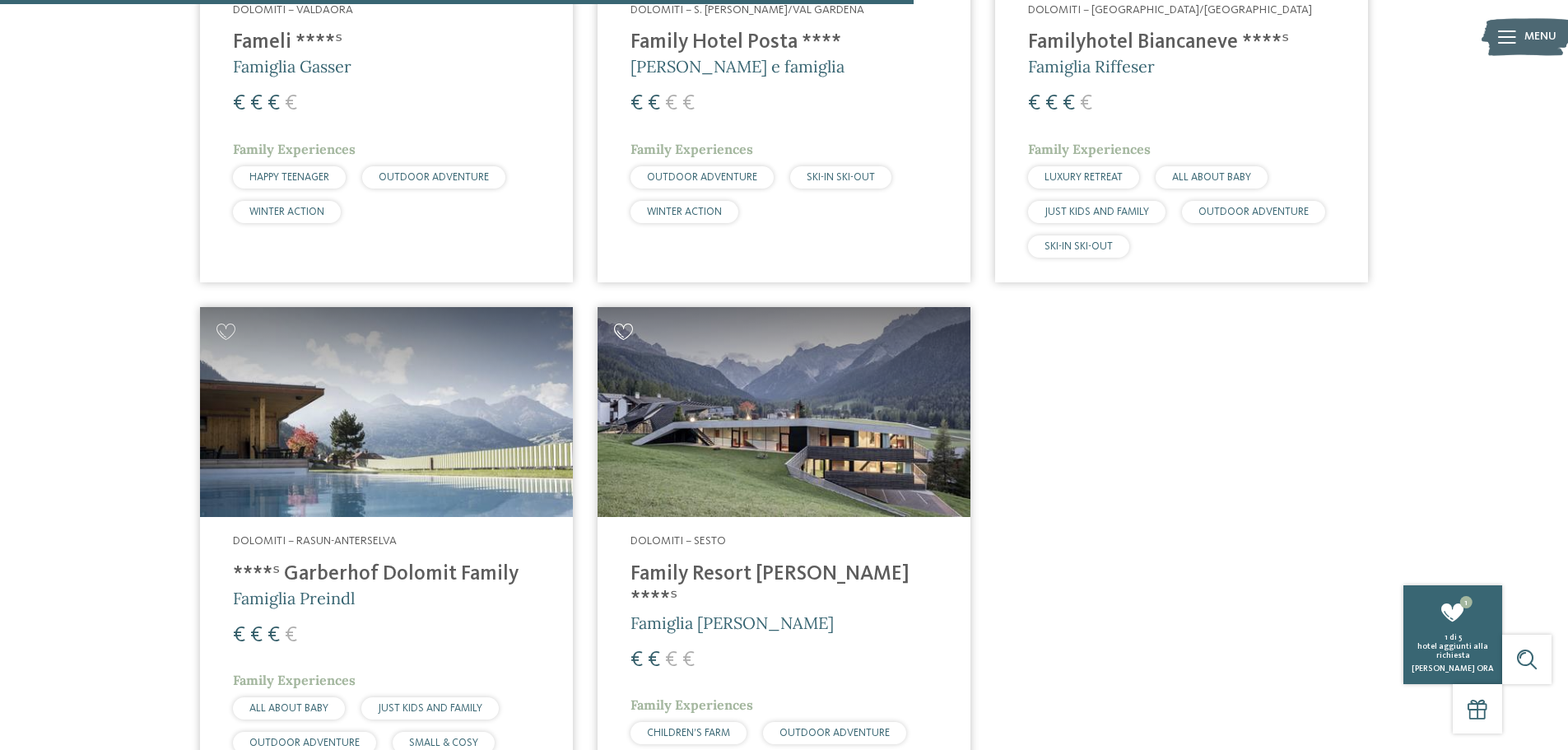
click at [614, 334] on icon at bounding box center [624, 331] width 20 height 17
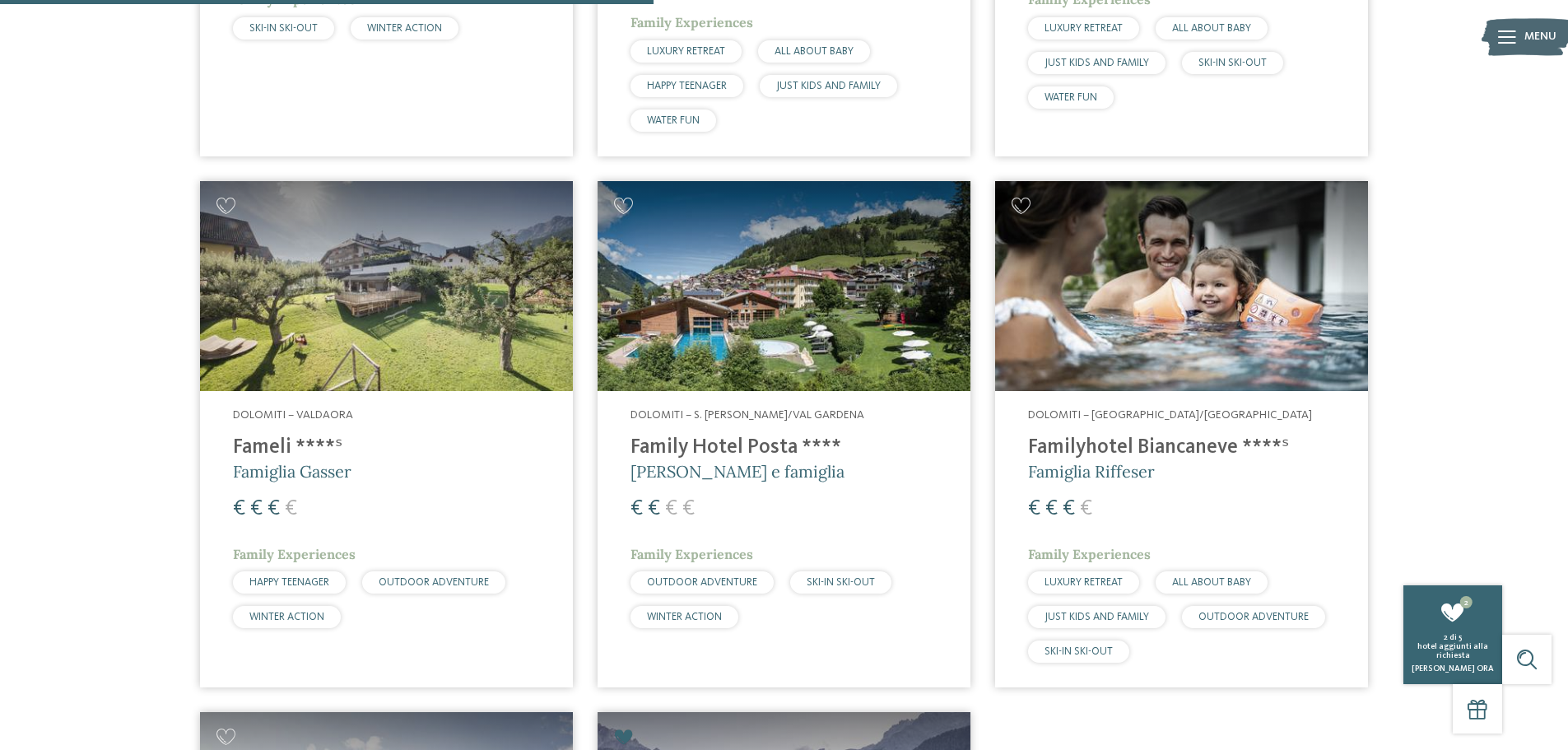
scroll to position [1033, 0]
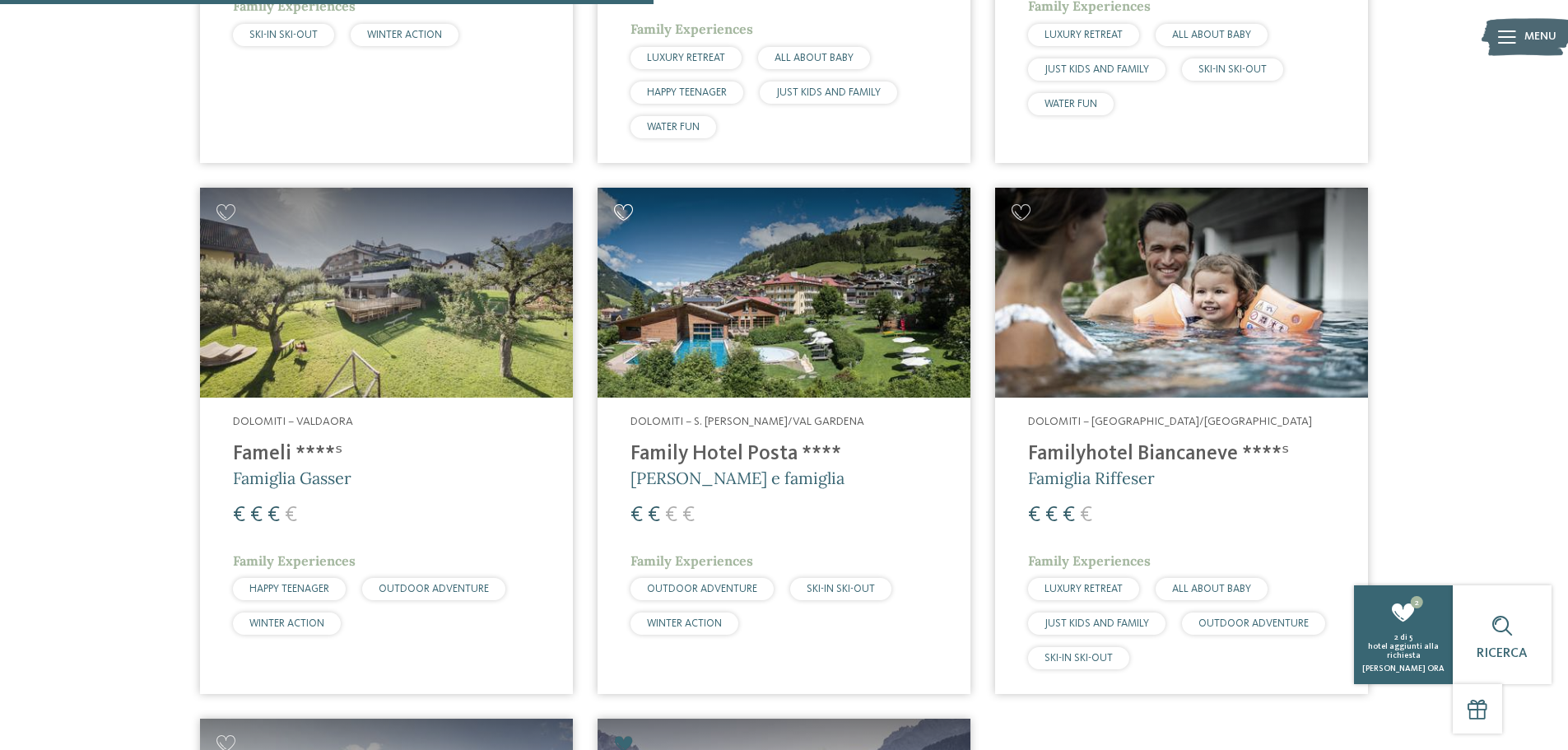
click at [625, 213] on icon at bounding box center [624, 212] width 20 height 17
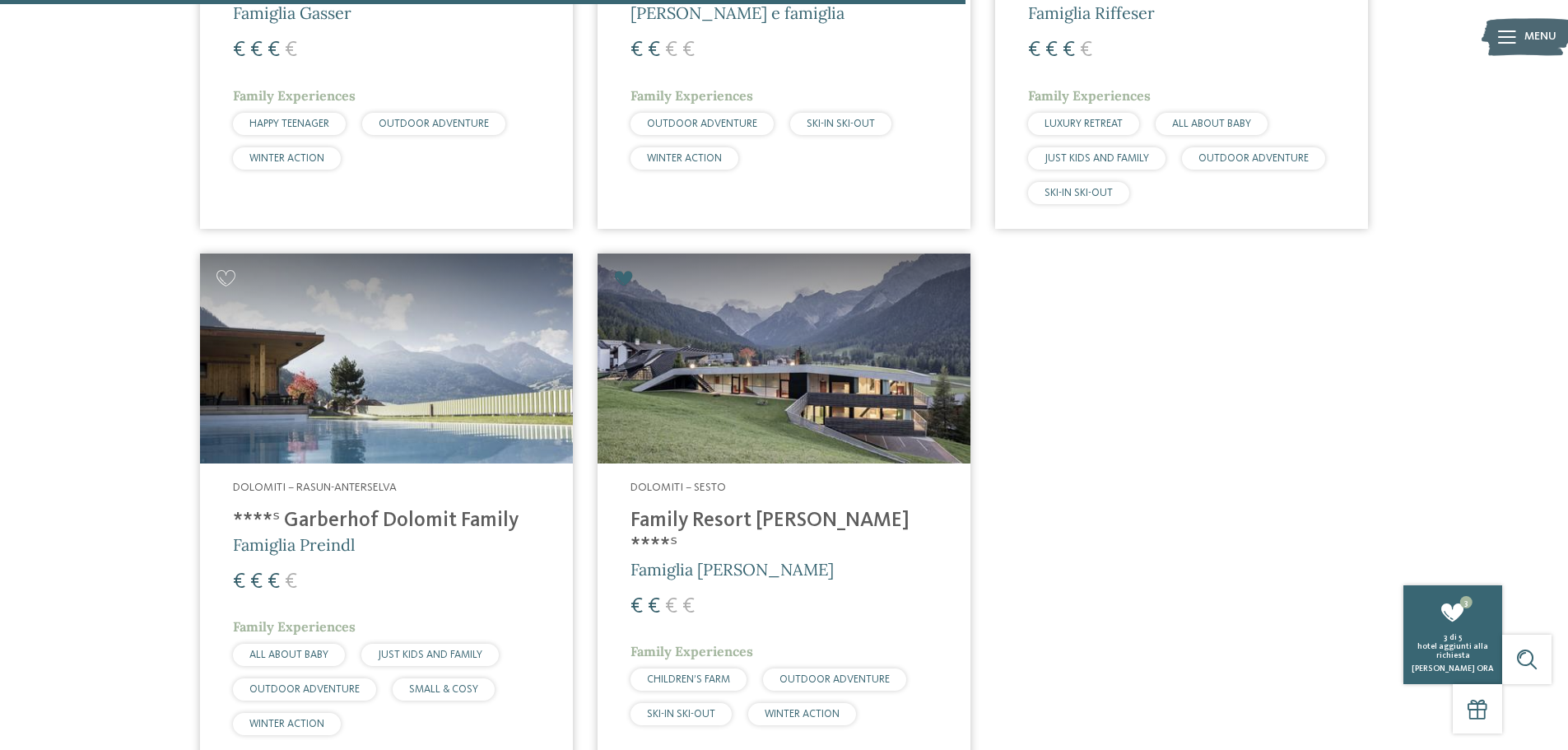
scroll to position [1527, 0]
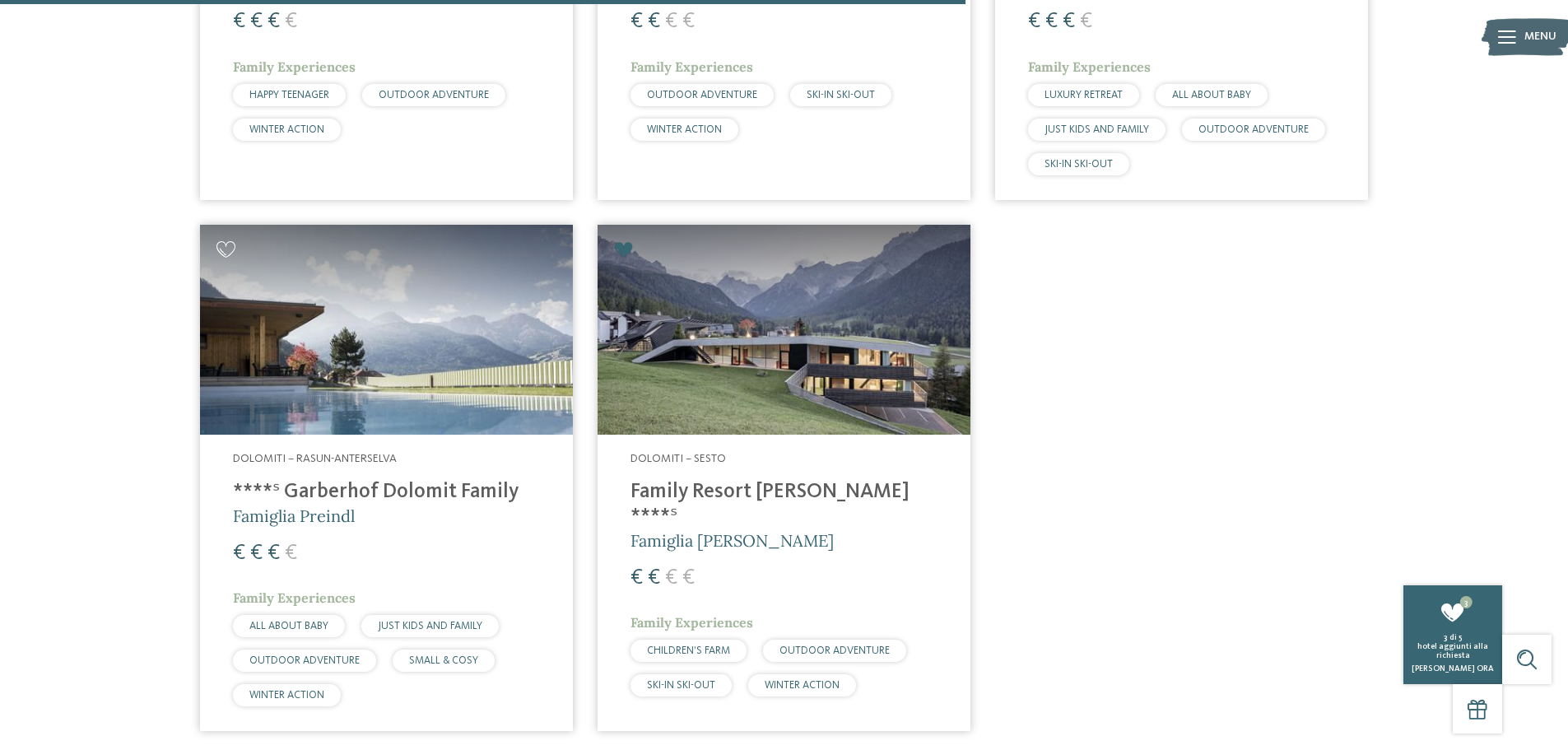
click at [221, 245] on icon at bounding box center [226, 249] width 20 height 17
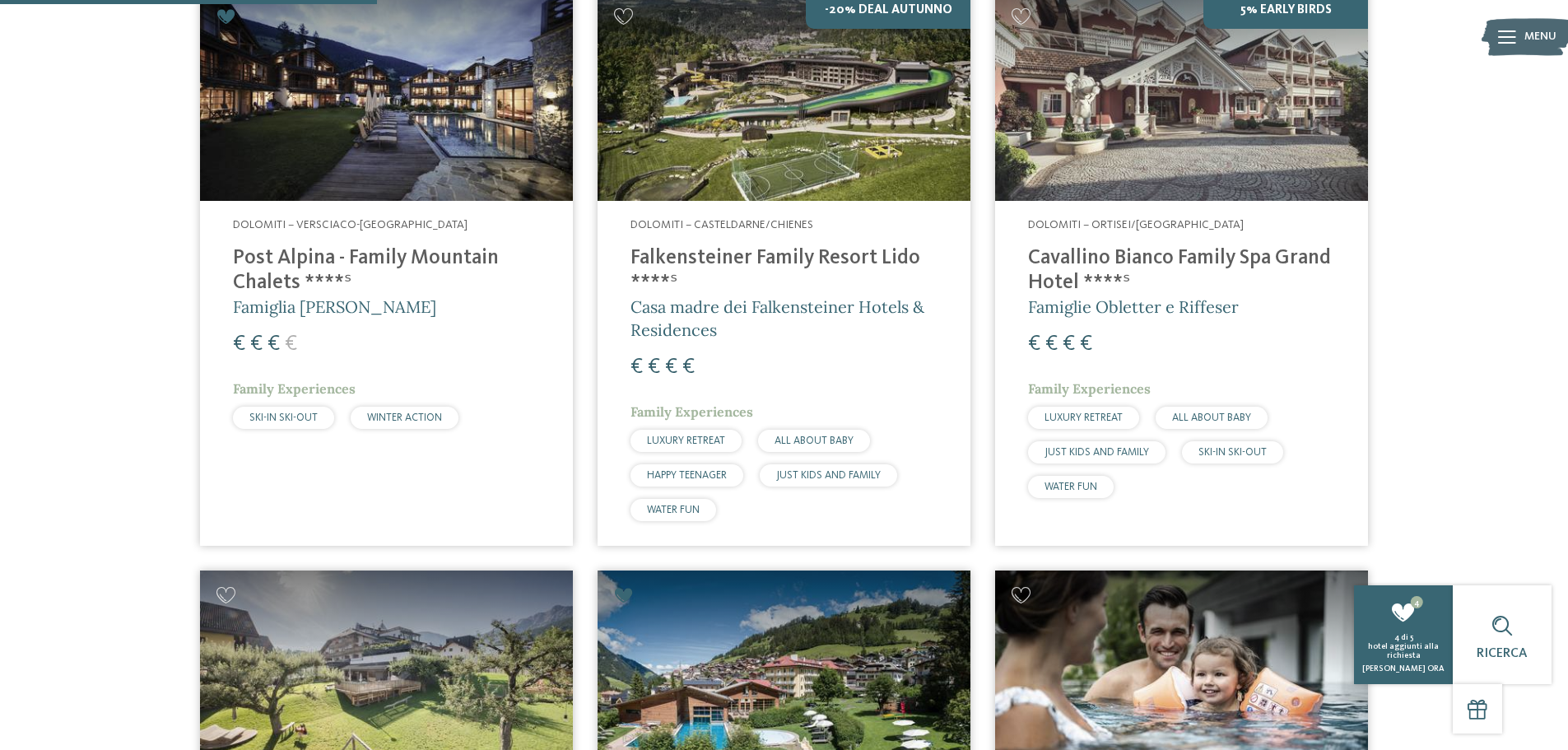
scroll to position [540, 0]
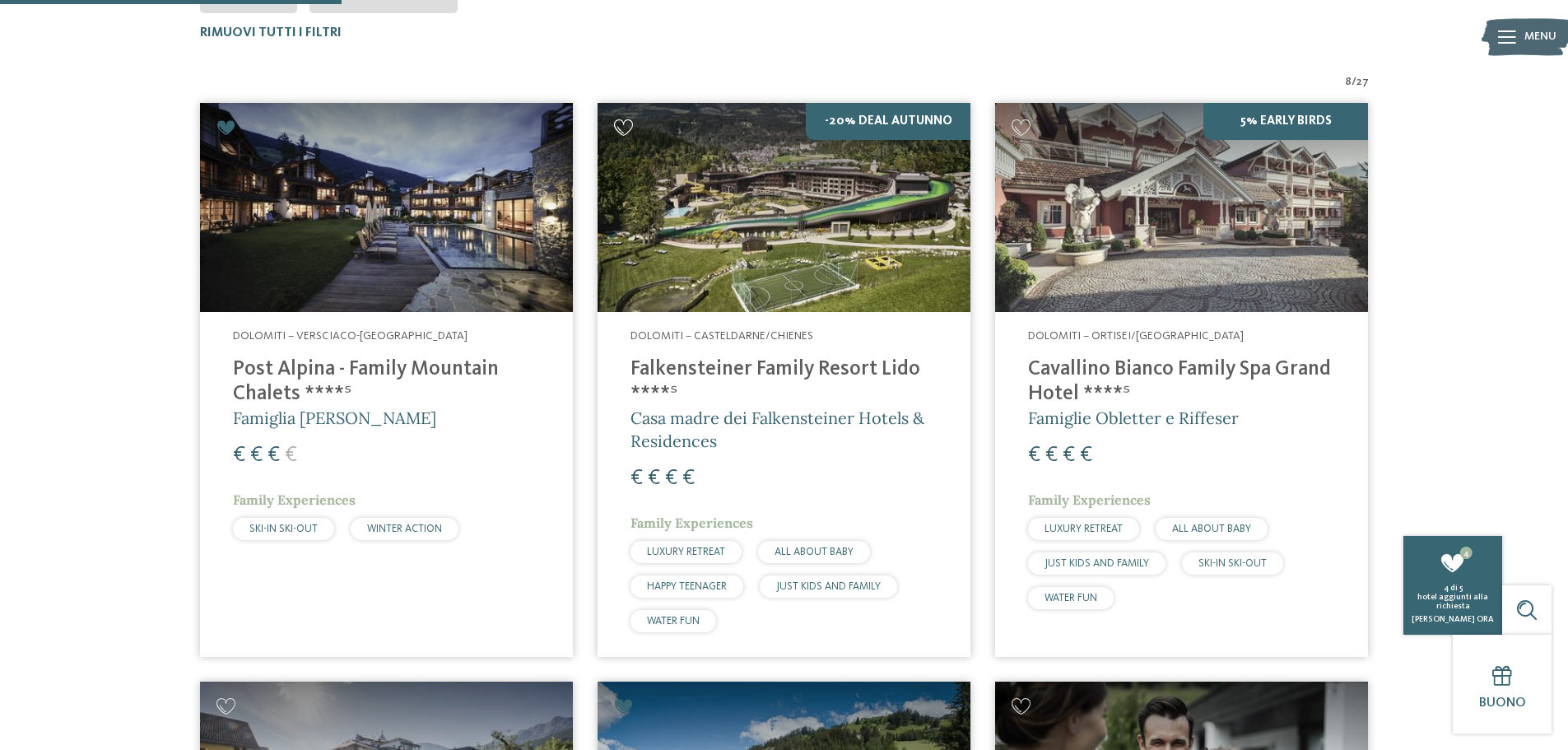
click at [627, 122] on icon at bounding box center [624, 127] width 20 height 17
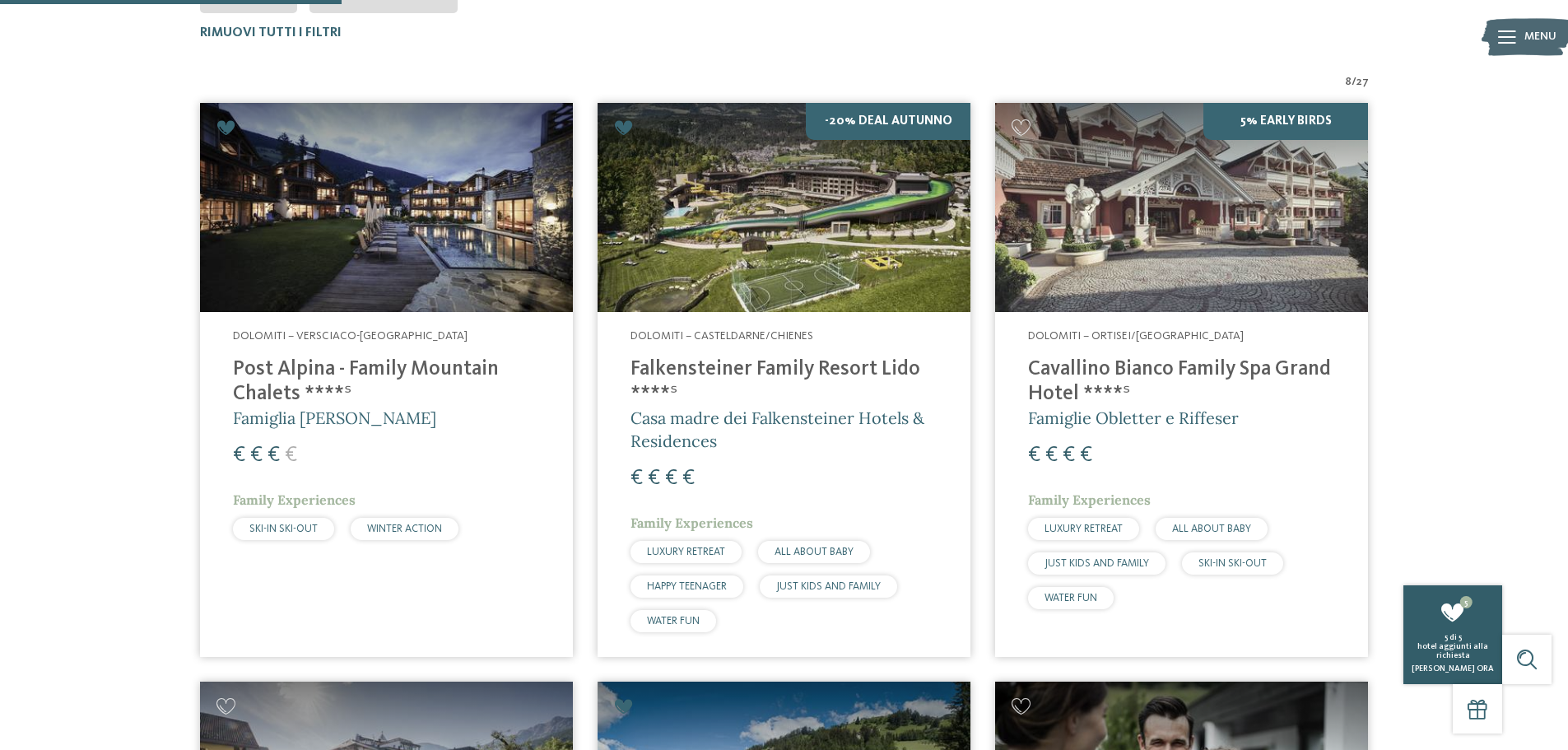
click at [1466, 643] on span "hotel aggiunti alla richiesta" at bounding box center [1453, 651] width 71 height 17
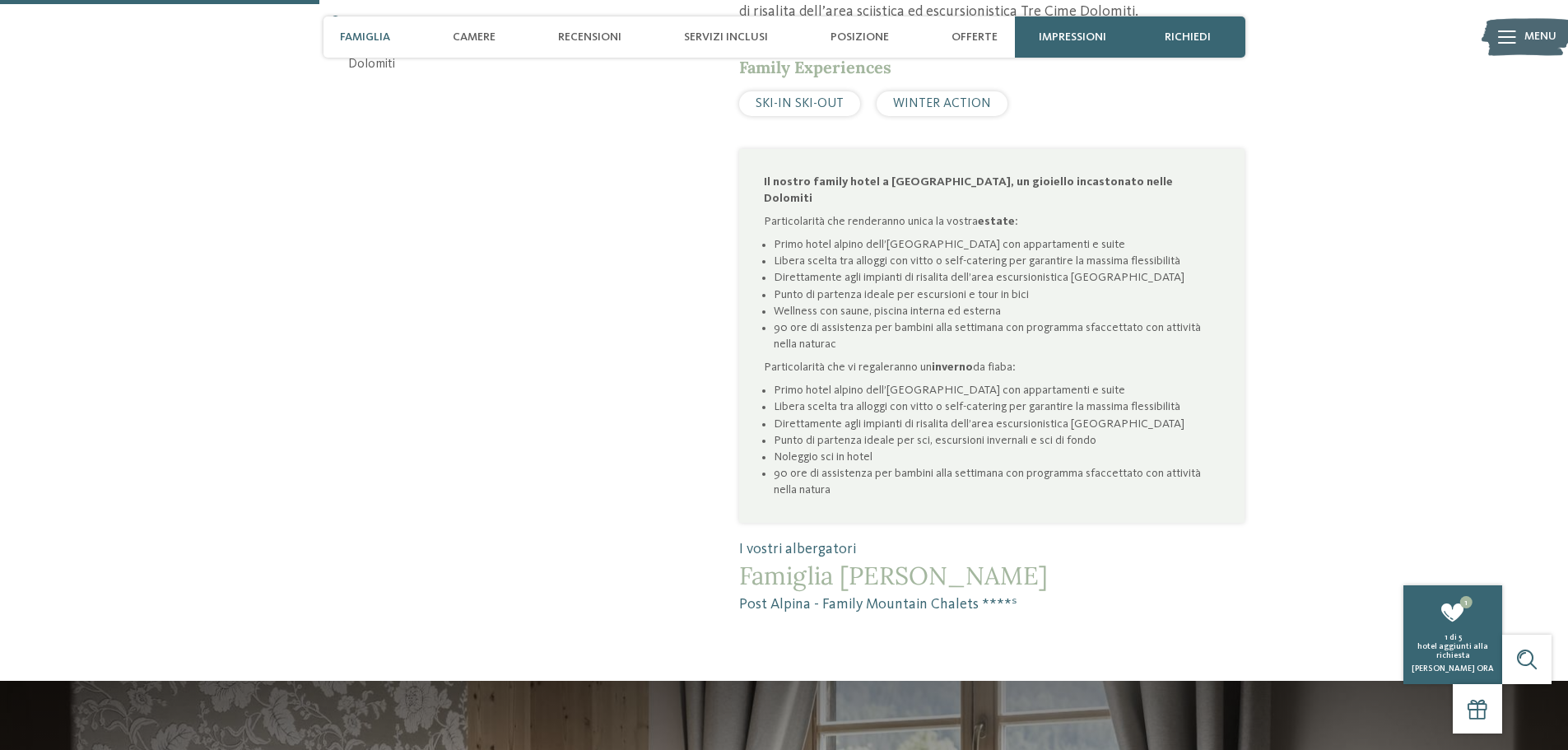
scroll to position [988, 0]
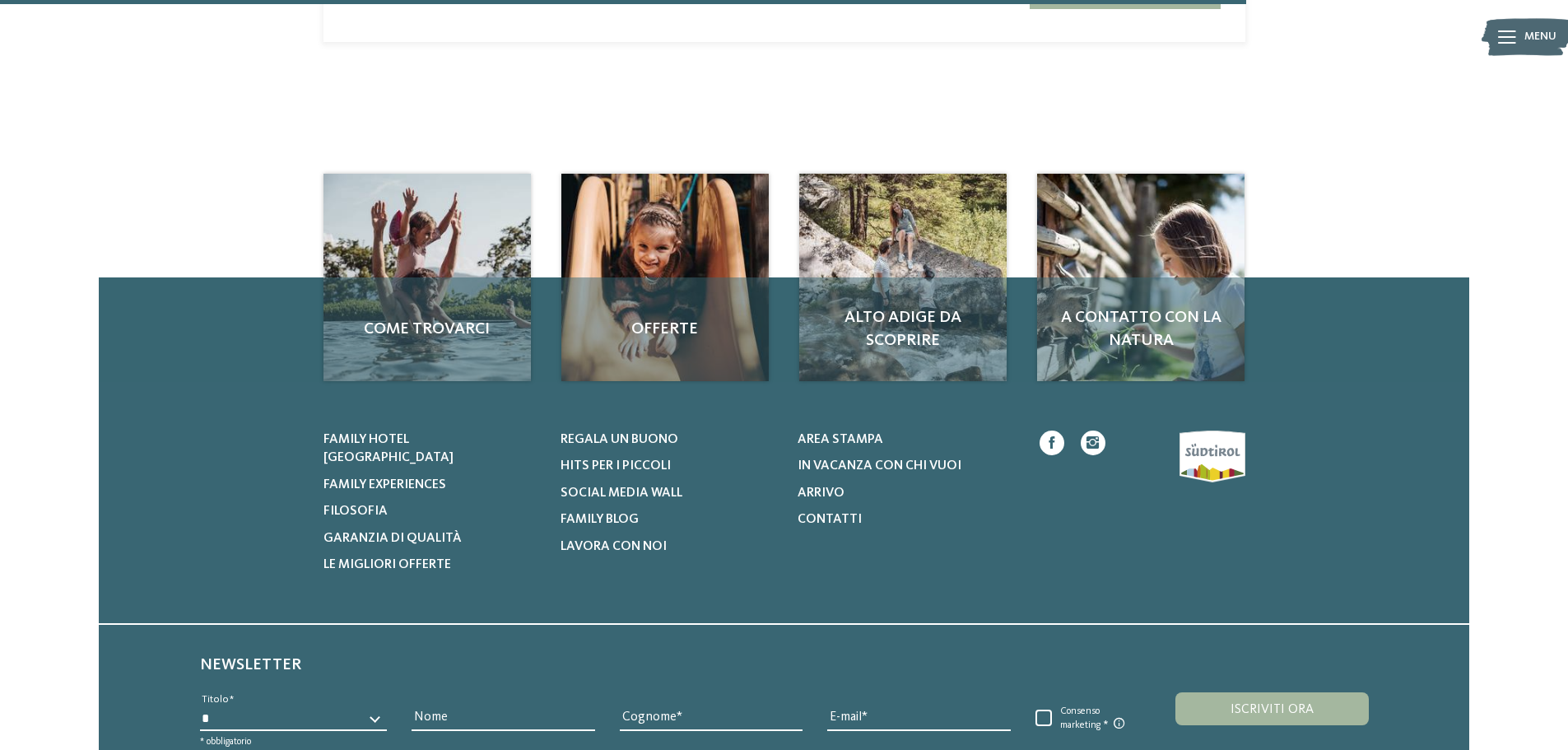
scroll to position [1144, 0]
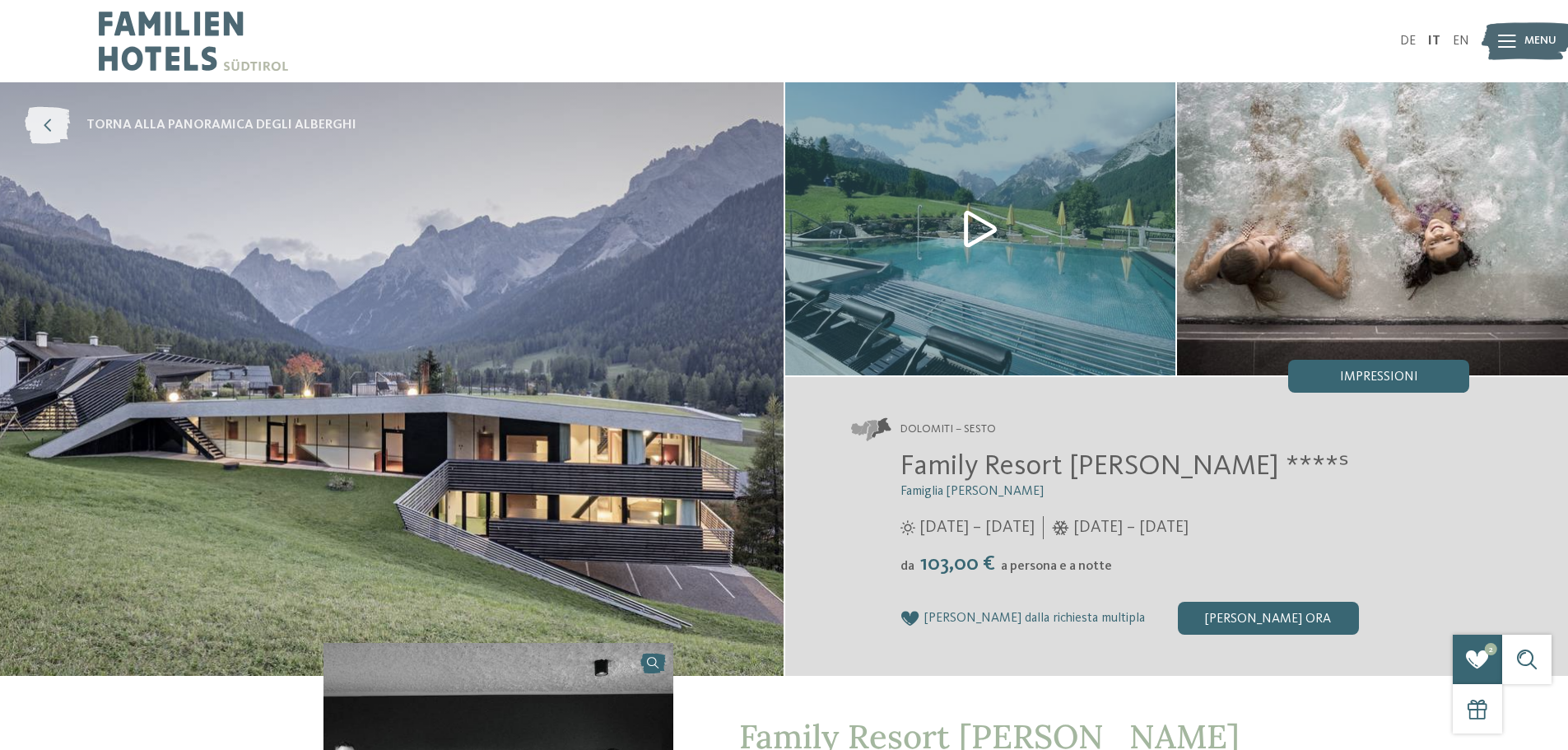
click at [178, 119] on span "torna alla panoramica degli alberghi" at bounding box center [221, 125] width 270 height 18
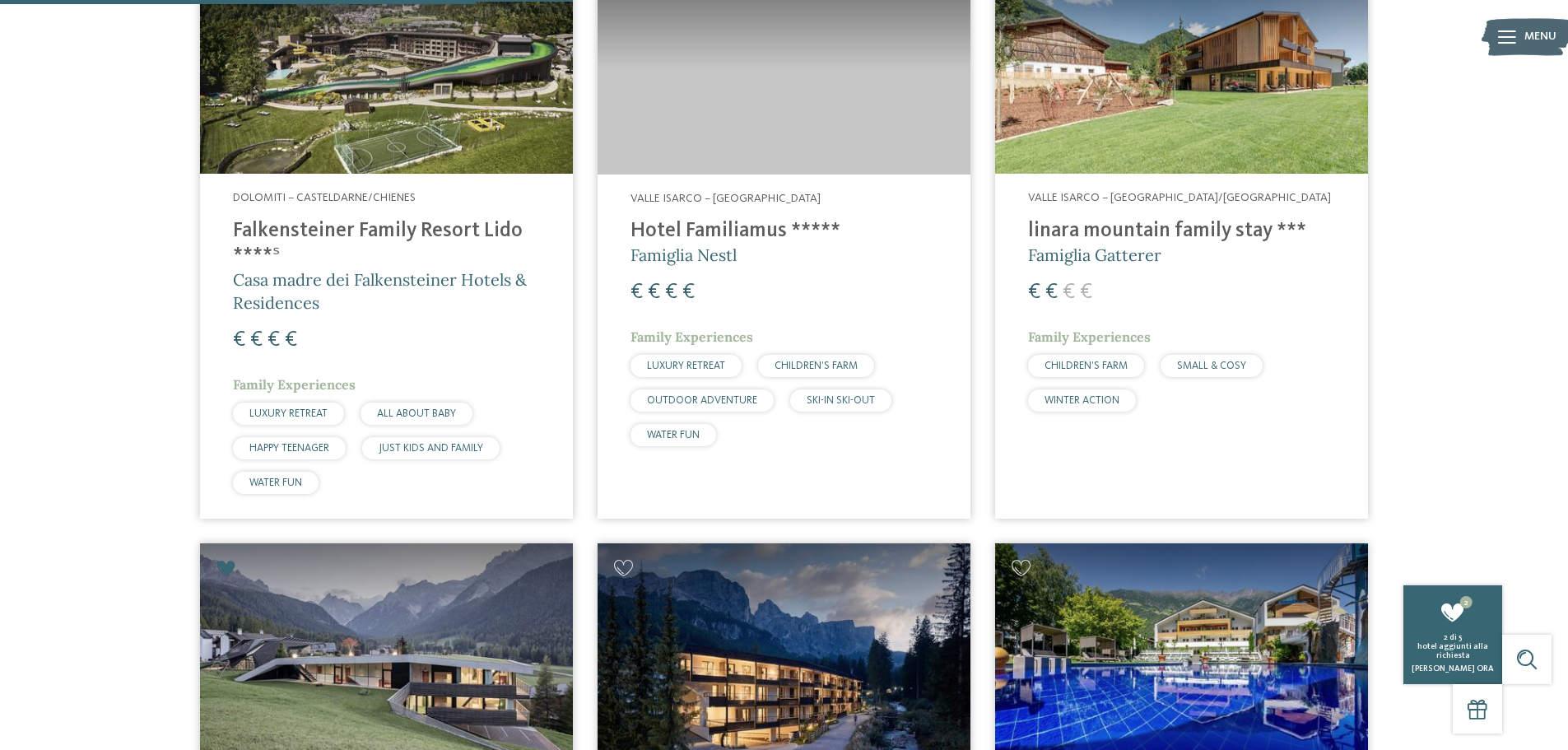
scroll to position [1645, 0]
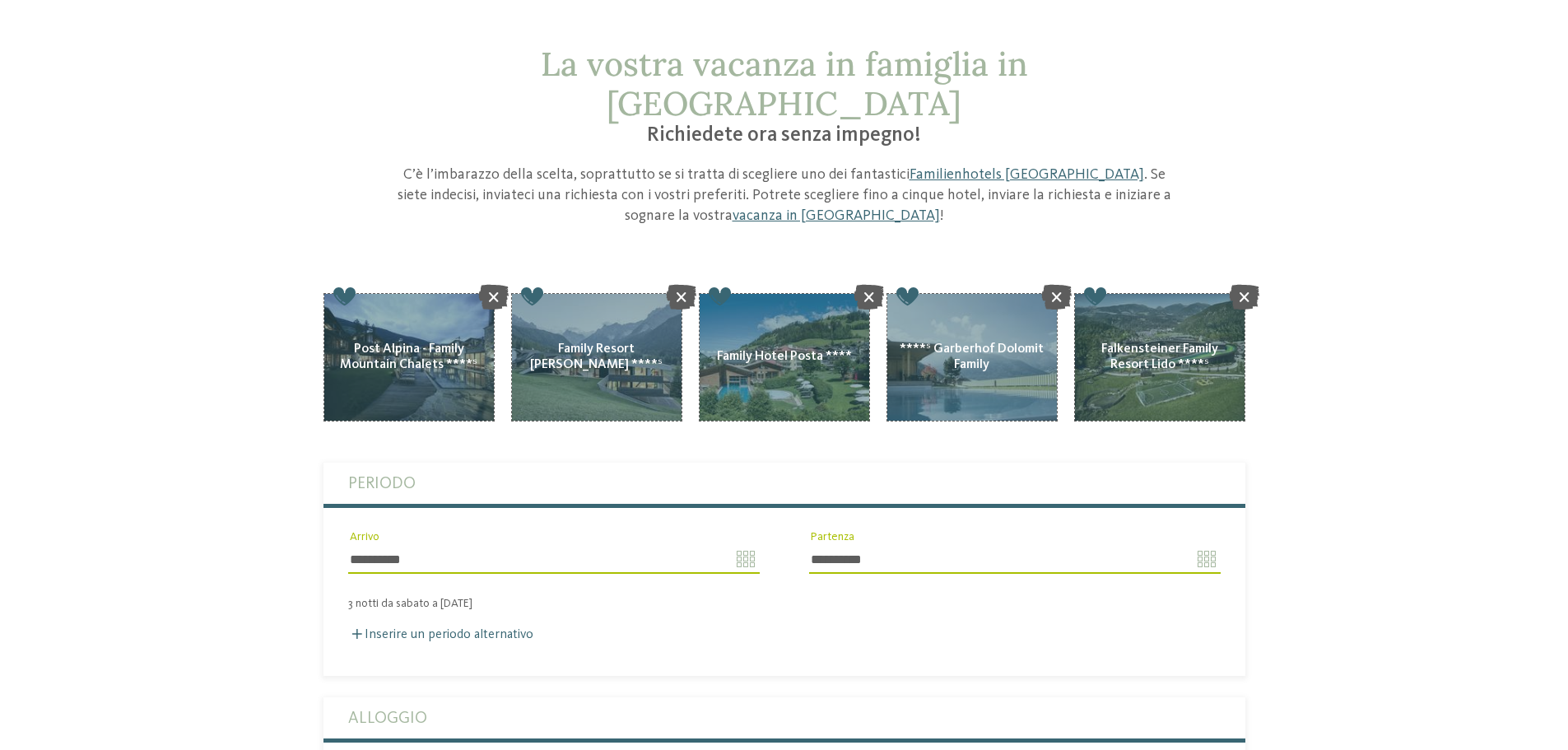
scroll to position [165, 0]
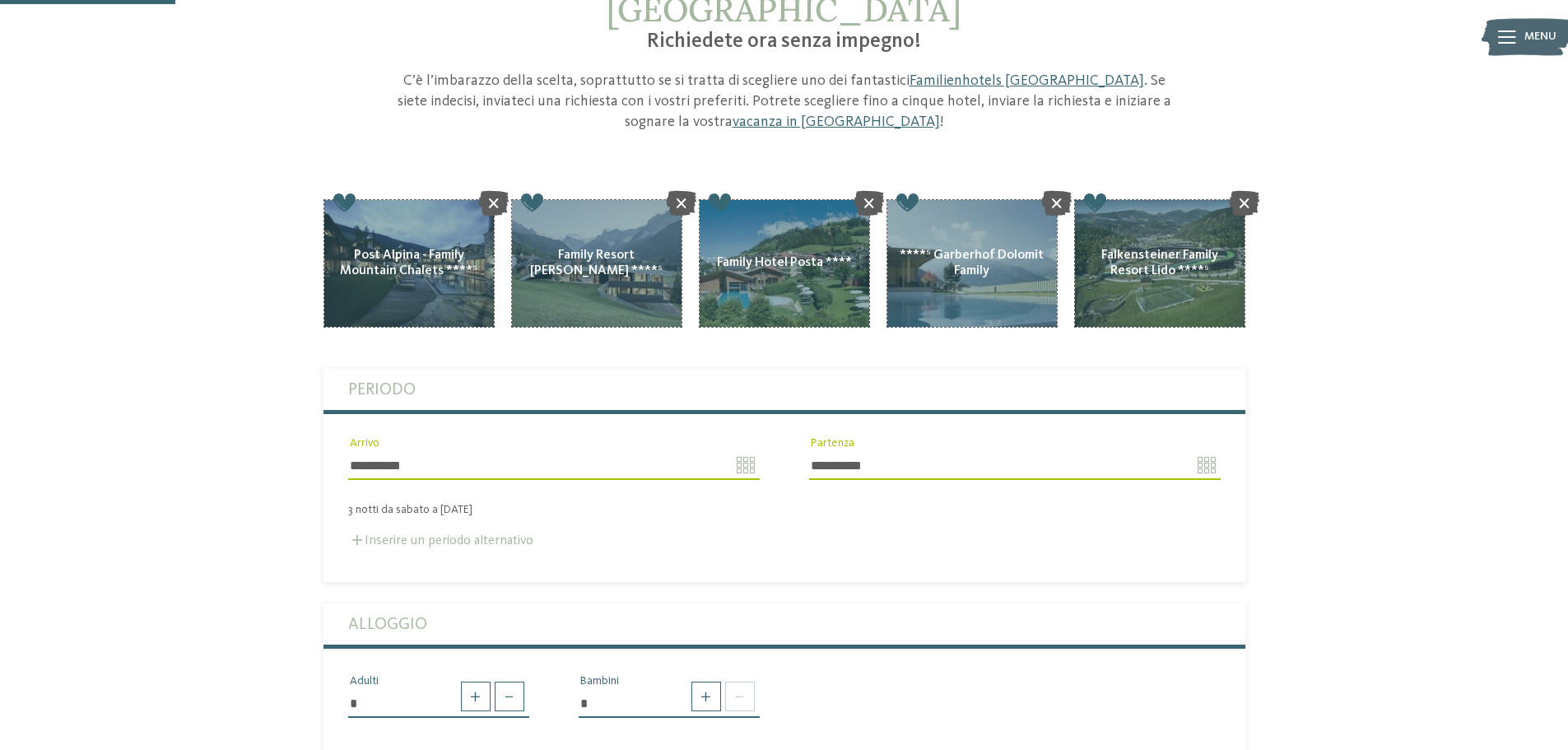
click at [454, 534] on label "Inserire un periodo alternativo" at bounding box center [441, 540] width 186 height 13
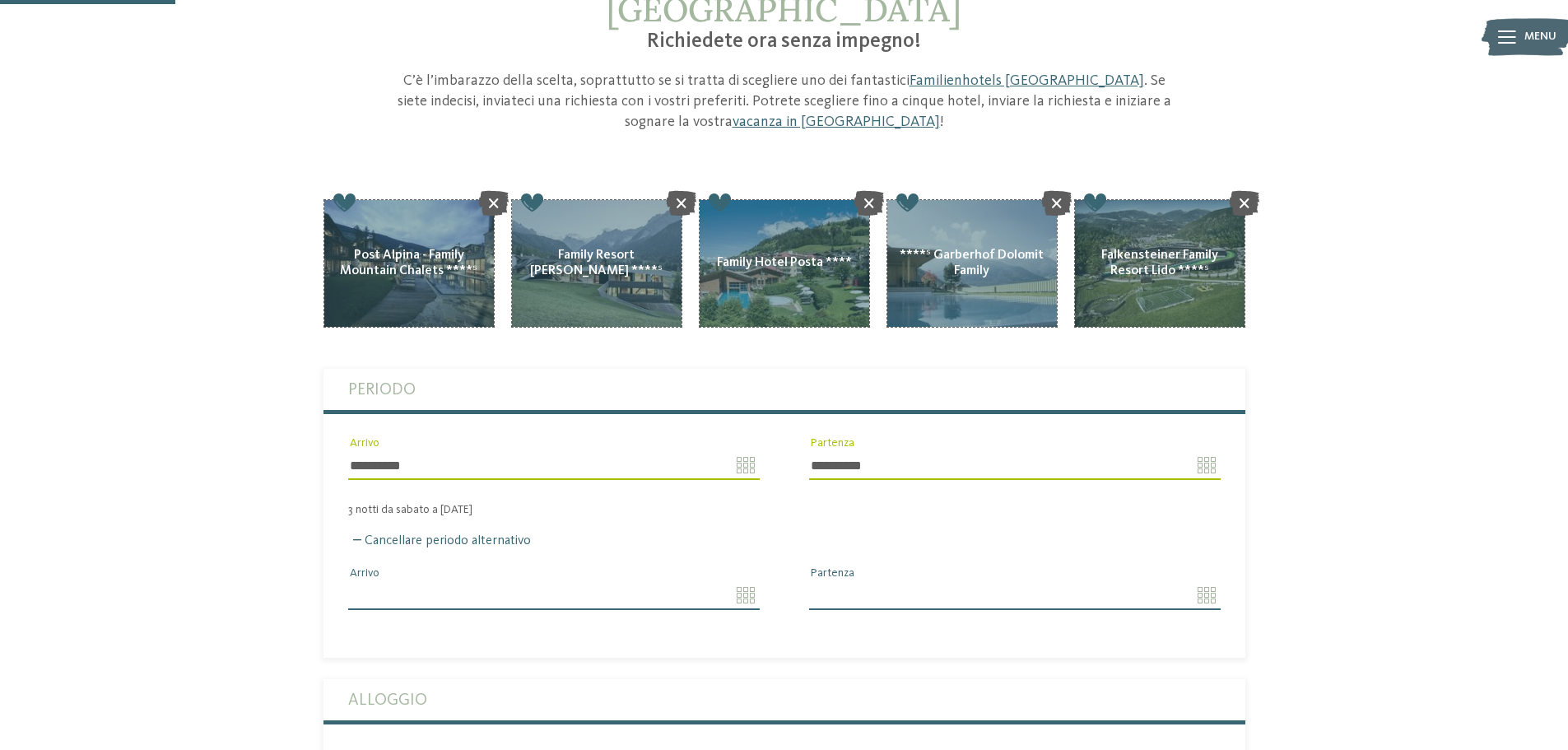
click at [744, 581] on input "Arrivo" at bounding box center [554, 595] width 411 height 28
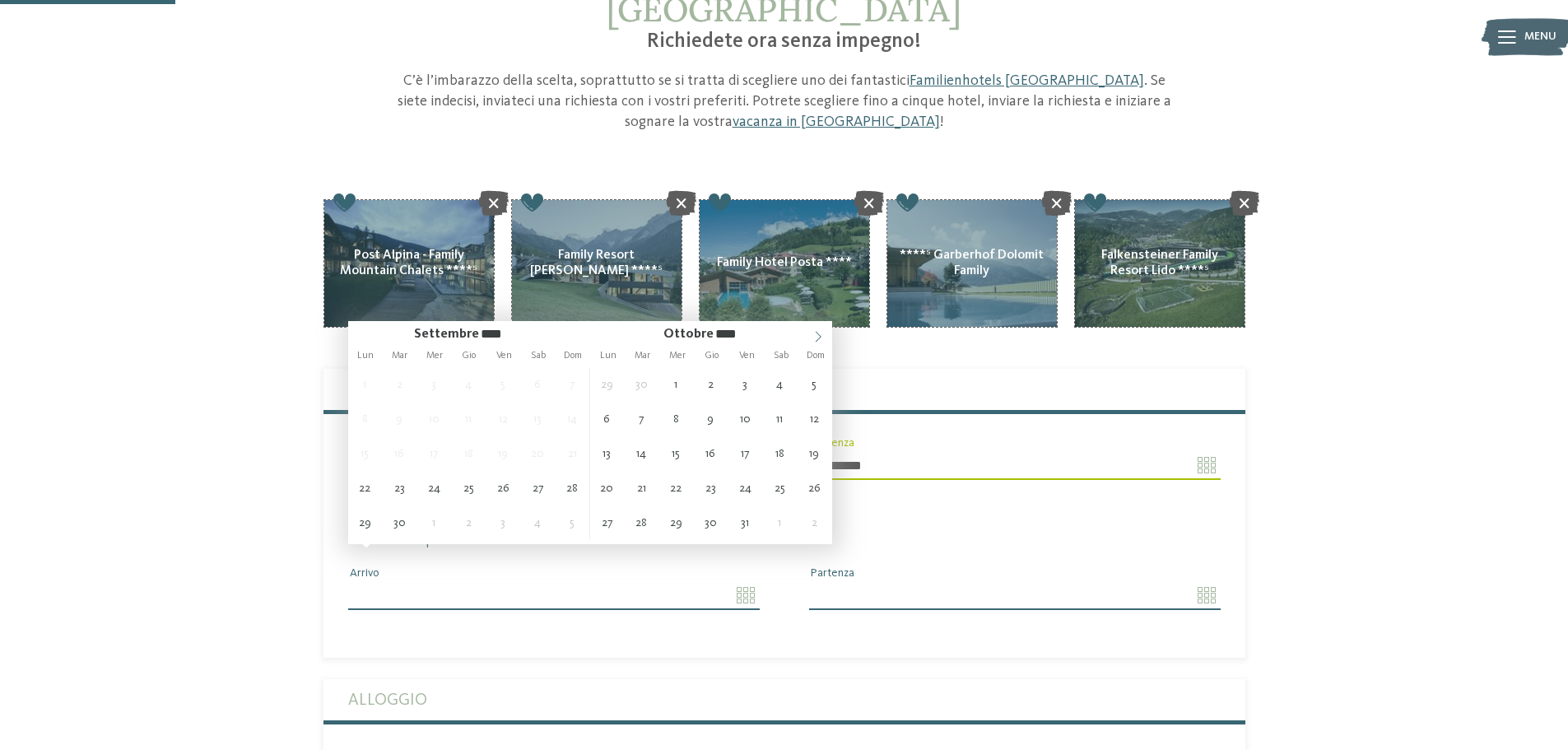
click at [818, 334] on icon at bounding box center [818, 336] width 11 height 11
type input "**********"
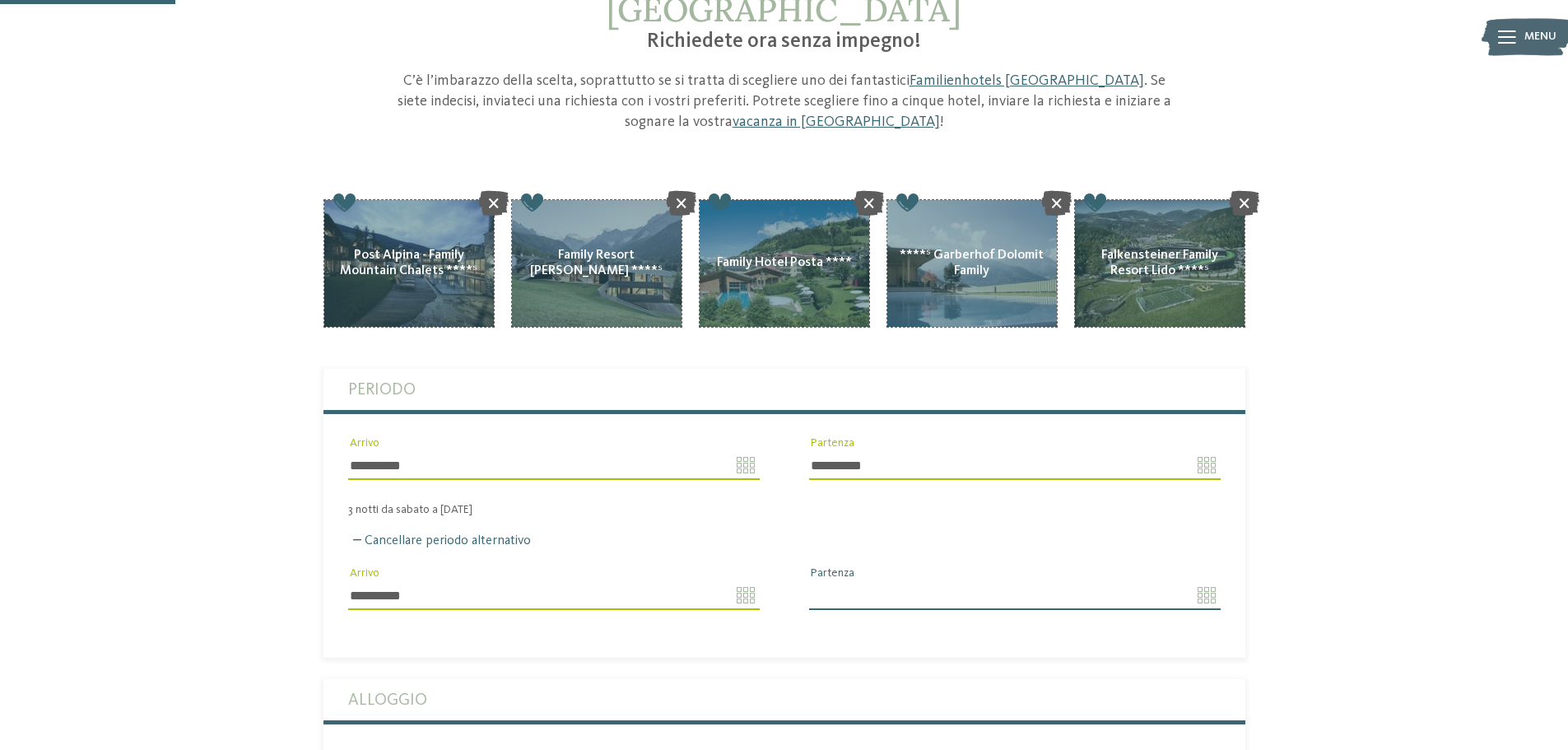
type input "****"
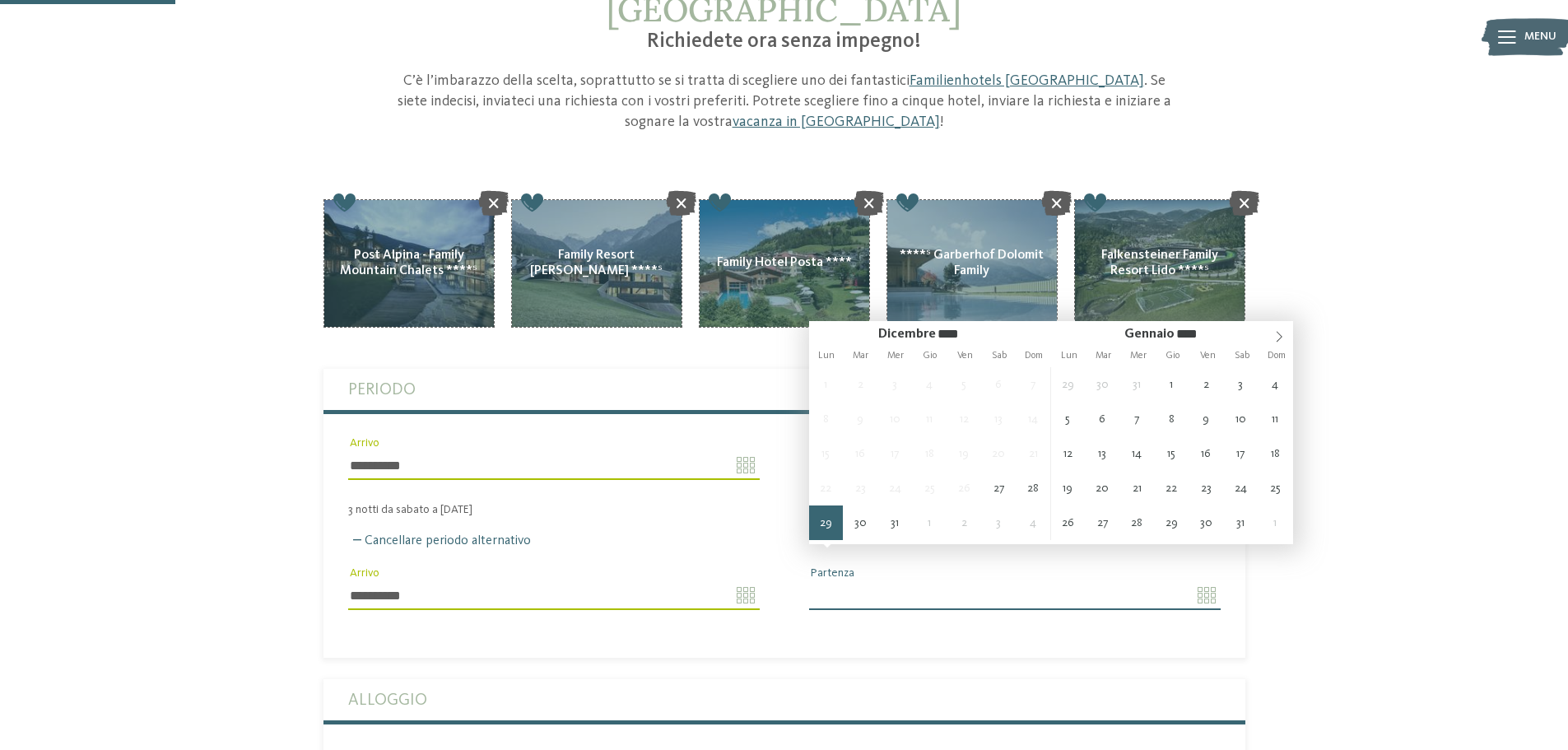
type input "**********"
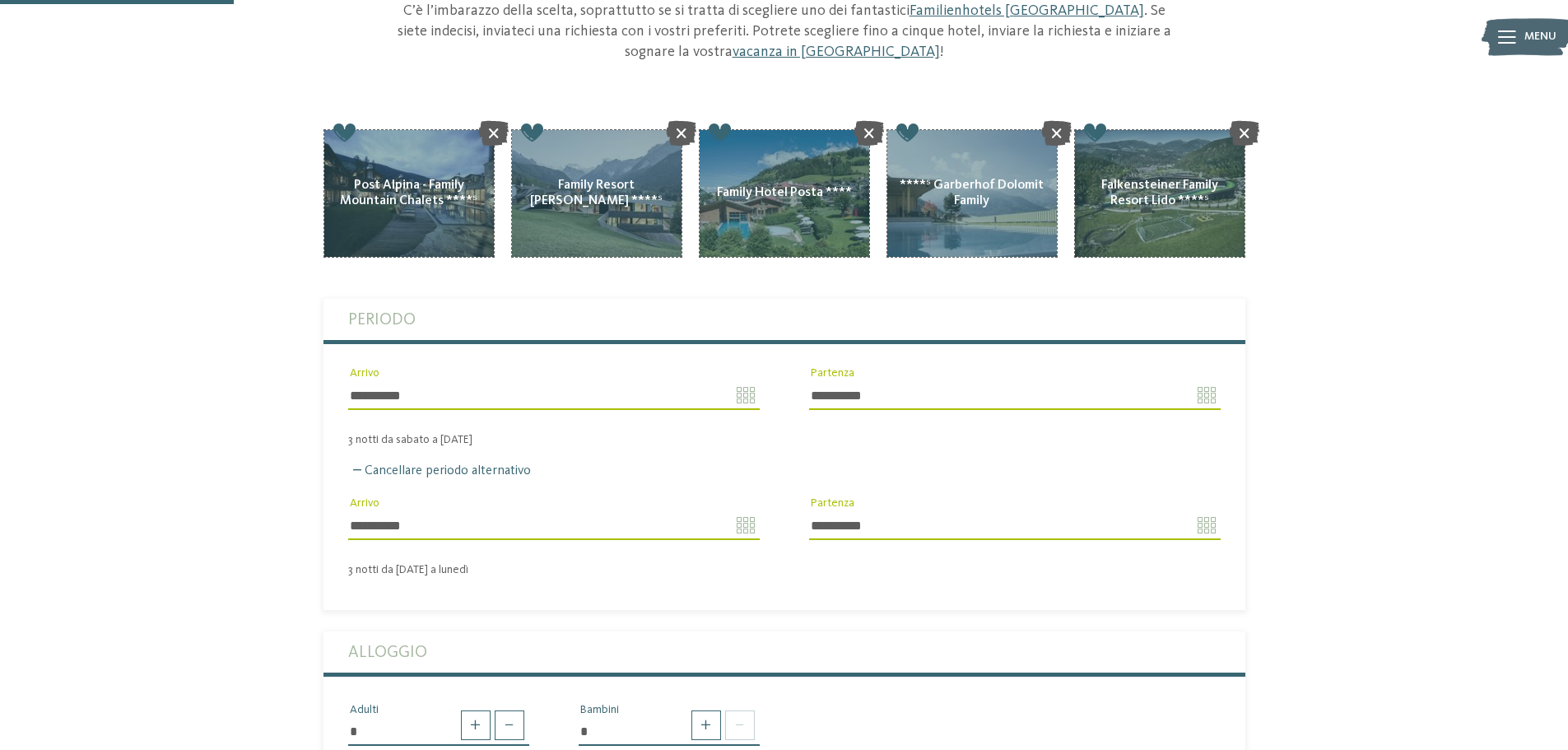
scroll to position [329, 0]
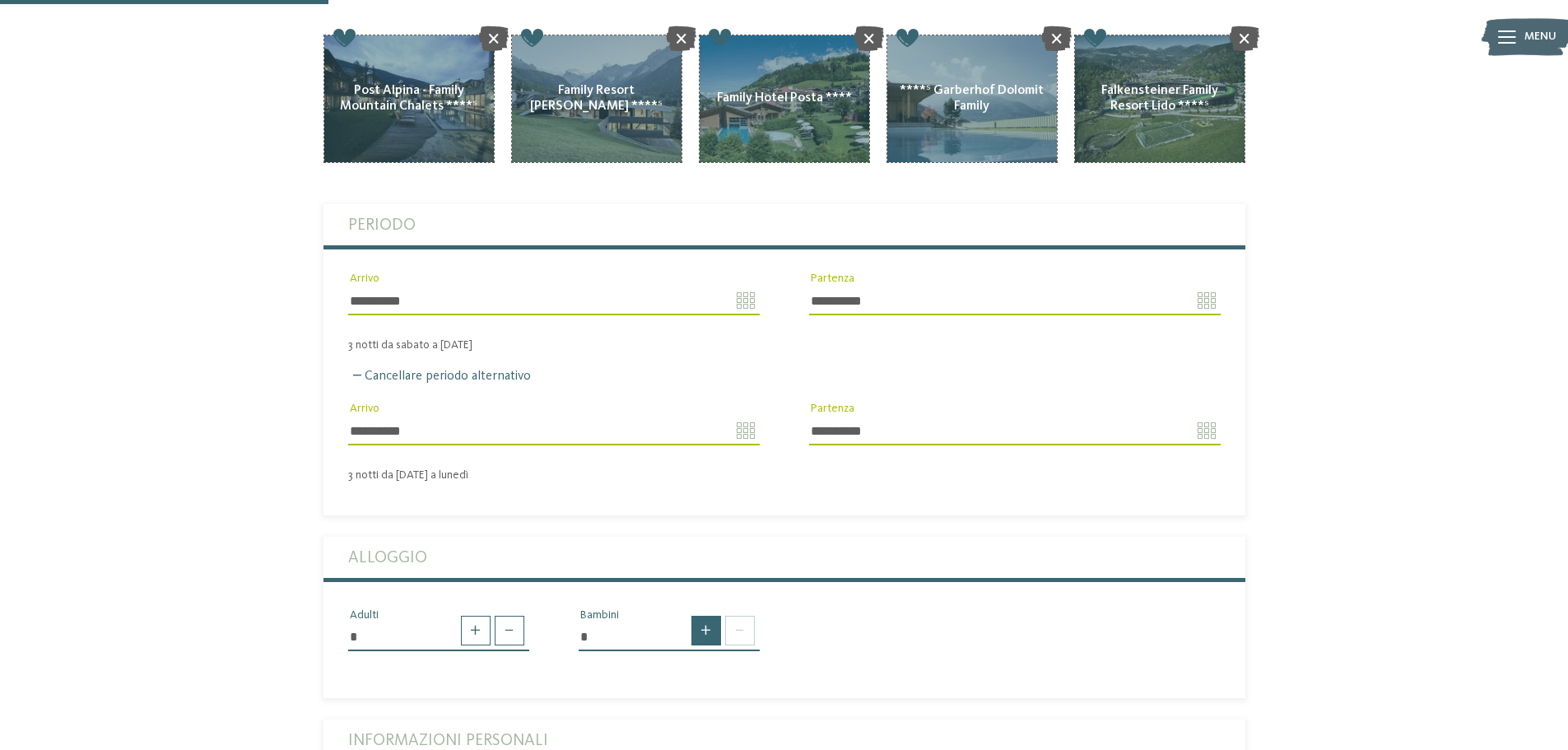
click at [706, 616] on span at bounding box center [706, 631] width 30 height 30
type input "*"
click at [723, 681] on select "* * * * * * * * * * * ** ** ** ** ** ** ** **" at bounding box center [669, 695] width 181 height 28
select select "*"
click at [579, 681] on select "* * * * * * * * * * * ** ** ** ** ** ** ** **" at bounding box center [669, 695] width 181 height 28
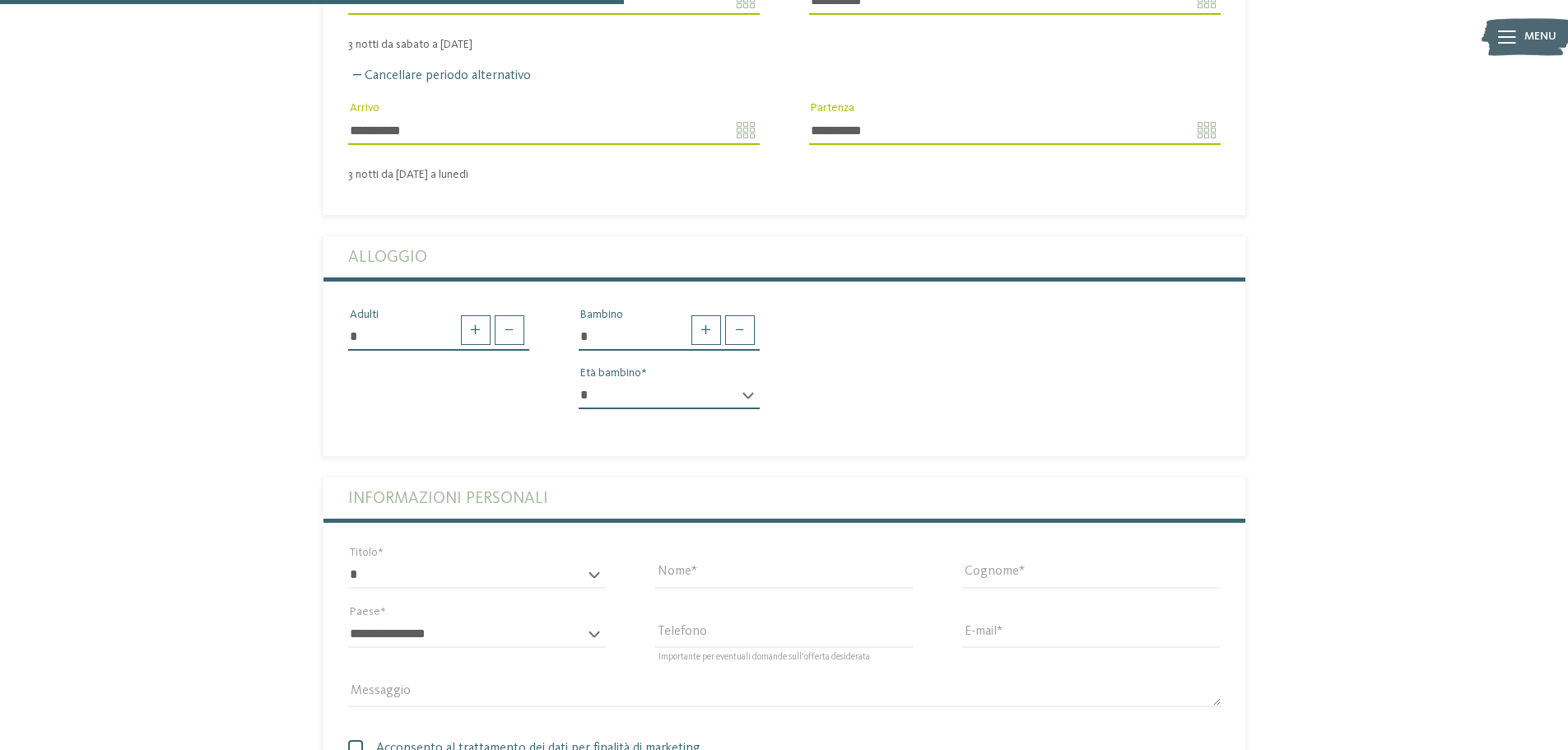
scroll to position [659, 0]
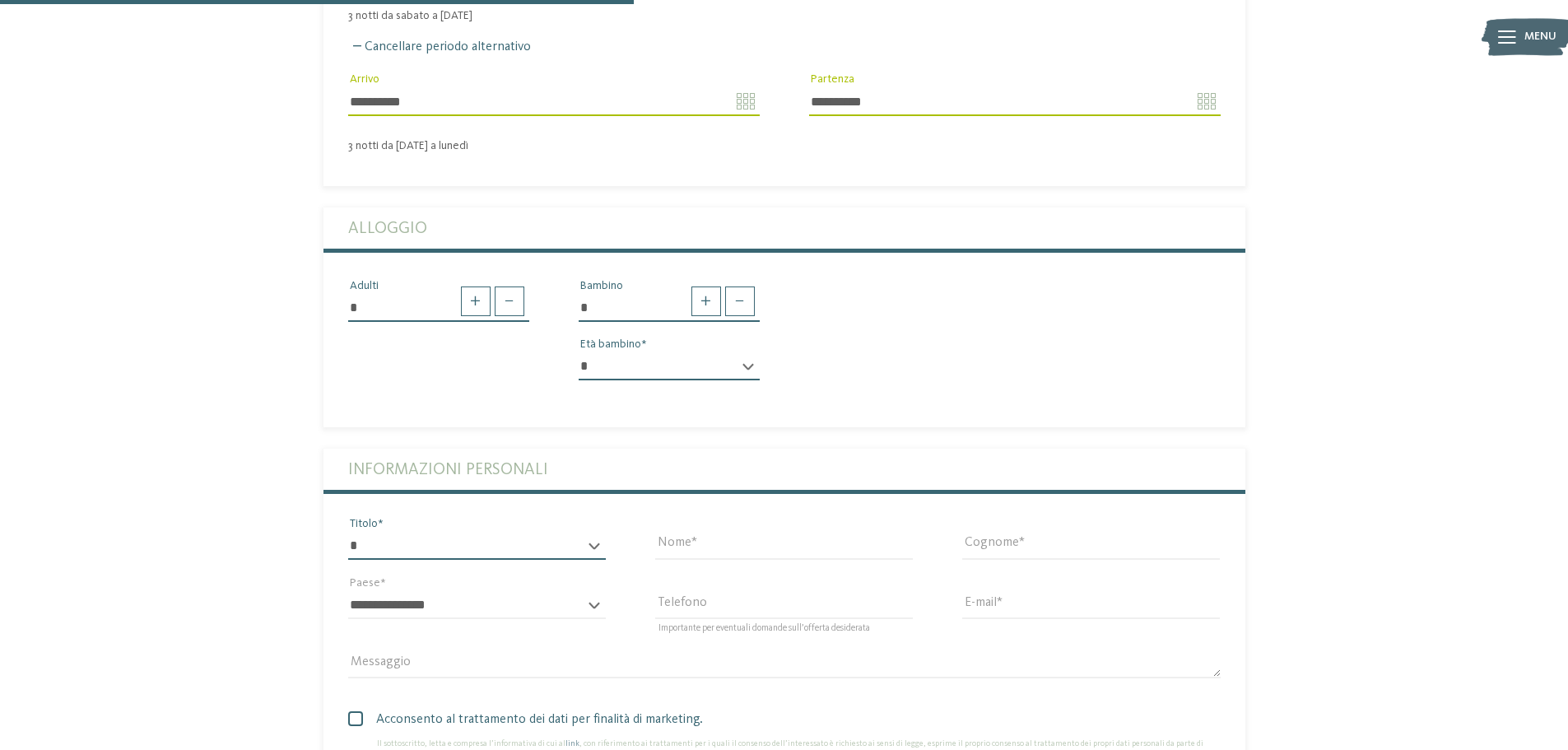
click at [503, 531] on select "* ****** ******* ******** ******" at bounding box center [478, 545] width 258 height 28
select select "*"
click at [349, 531] on select "* ****** ******* ******** ******" at bounding box center [478, 545] width 258 height 28
click at [698, 531] on input "Nome" at bounding box center [784, 545] width 258 height 28
type input "******"
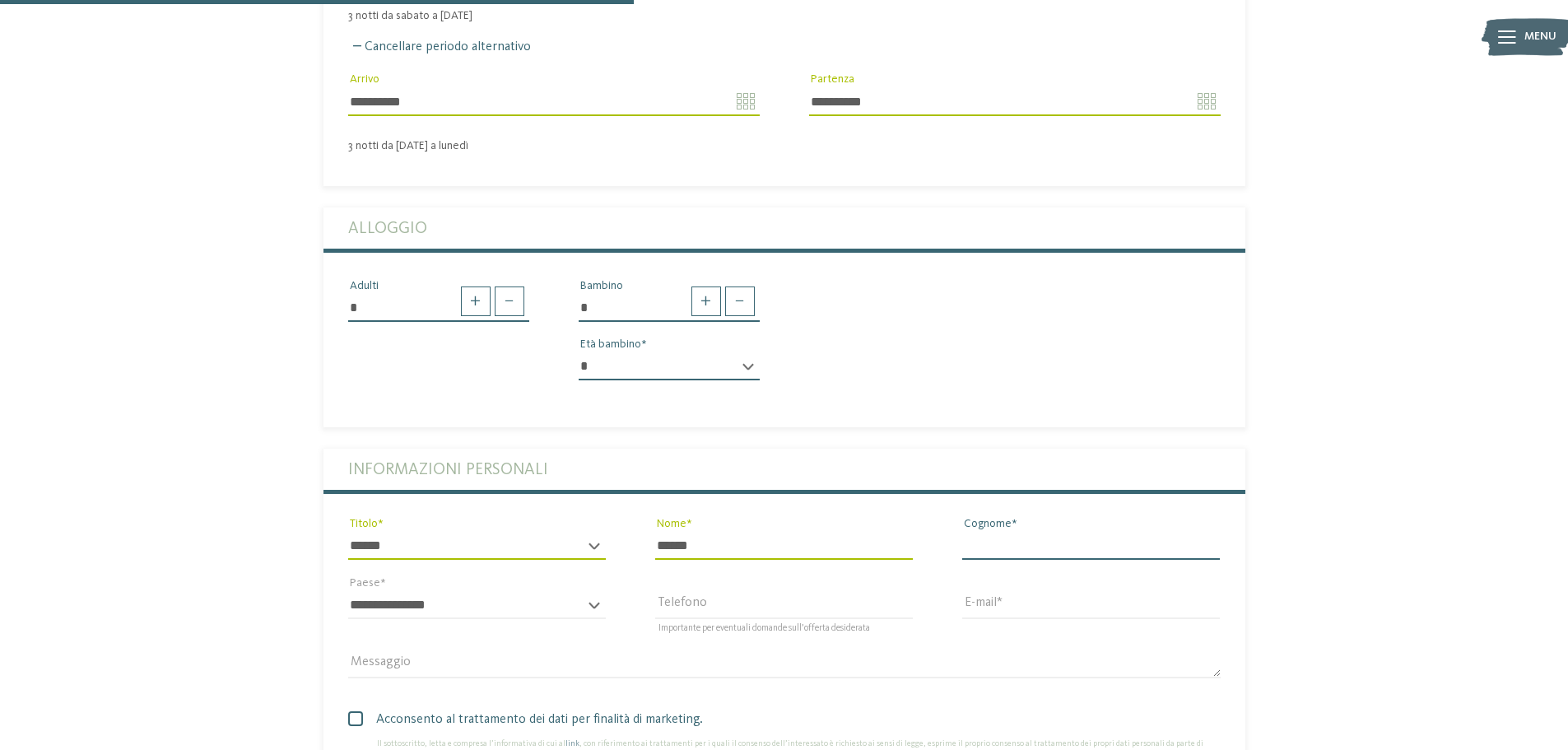
click at [998, 531] on input "Cognome" at bounding box center [1091, 545] width 258 height 28
type input "**********"
click at [439, 591] on select "**********" at bounding box center [478, 605] width 258 height 28
select select "**"
click at [349, 591] on select "**********" at bounding box center [478, 605] width 258 height 28
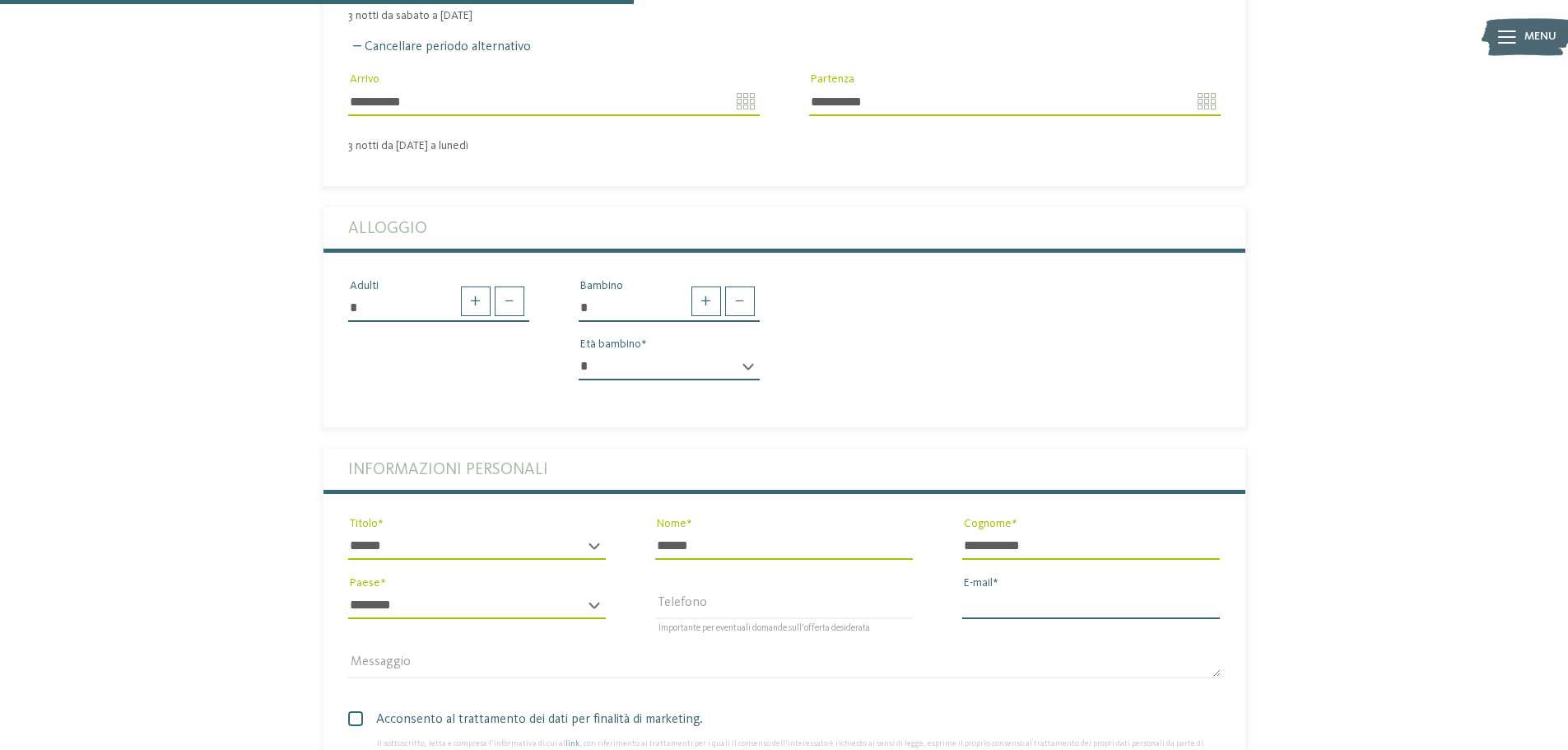
click at [1011, 591] on input "E-mail" at bounding box center [1091, 605] width 258 height 28
type input "**********"
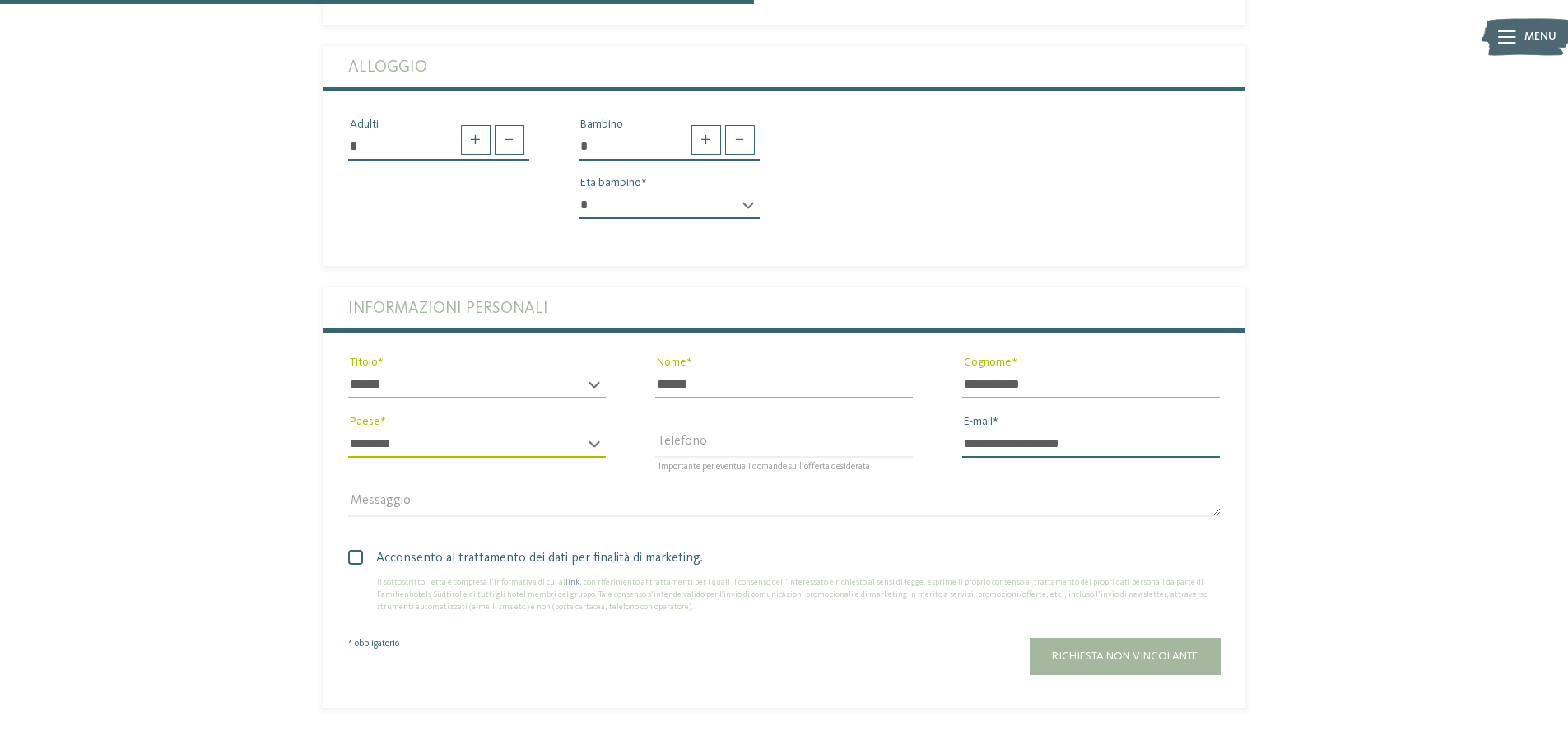
scroll to position [823, 0]
drag, startPoint x: 1059, startPoint y: 613, endPoint x: 908, endPoint y: 566, distance: 158.1
click at [910, 568] on div "Acconsento al trattamento dei dati per finalità di marketing. Il sottoscritto, …" at bounding box center [784, 600] width 922 height 143
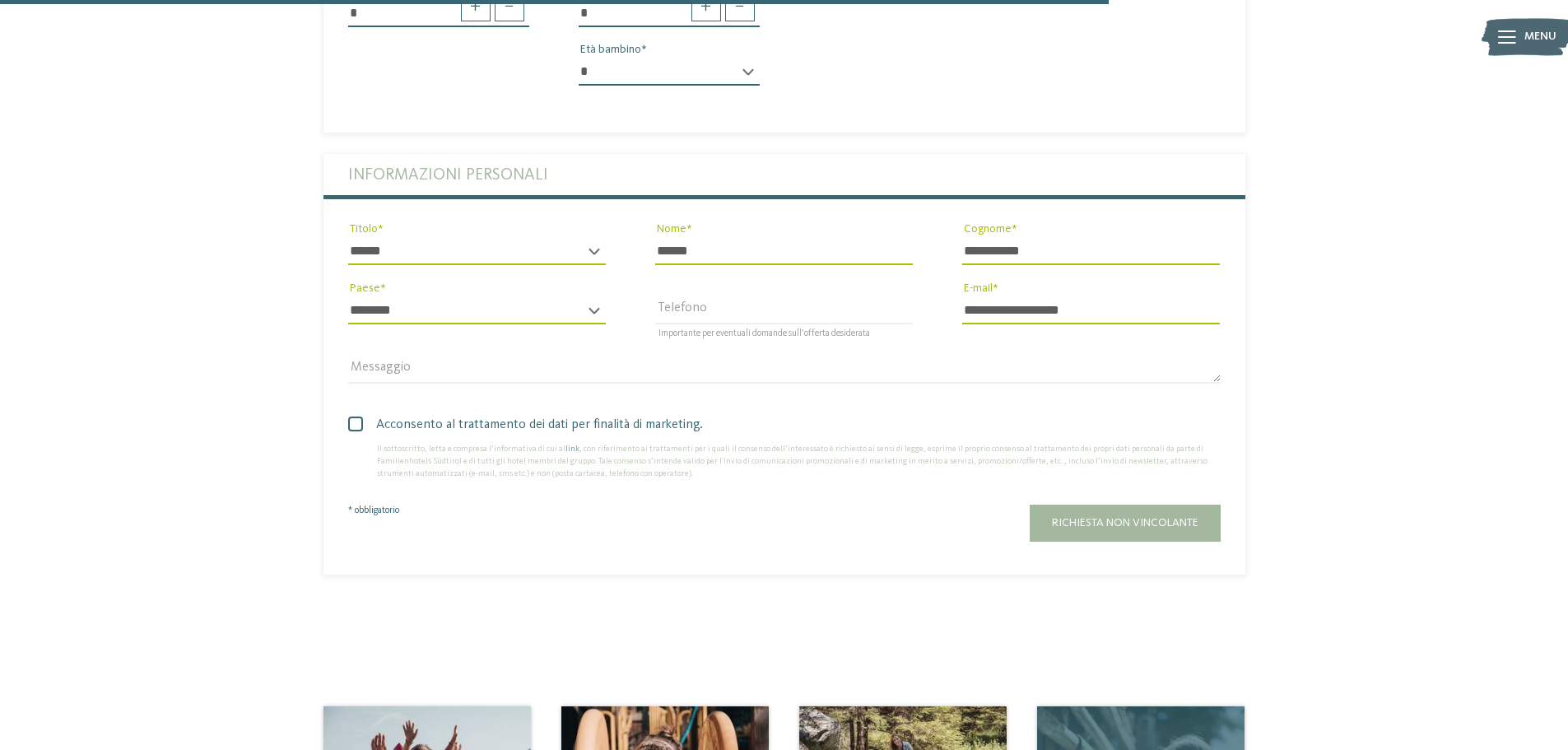
scroll to position [1152, 0]
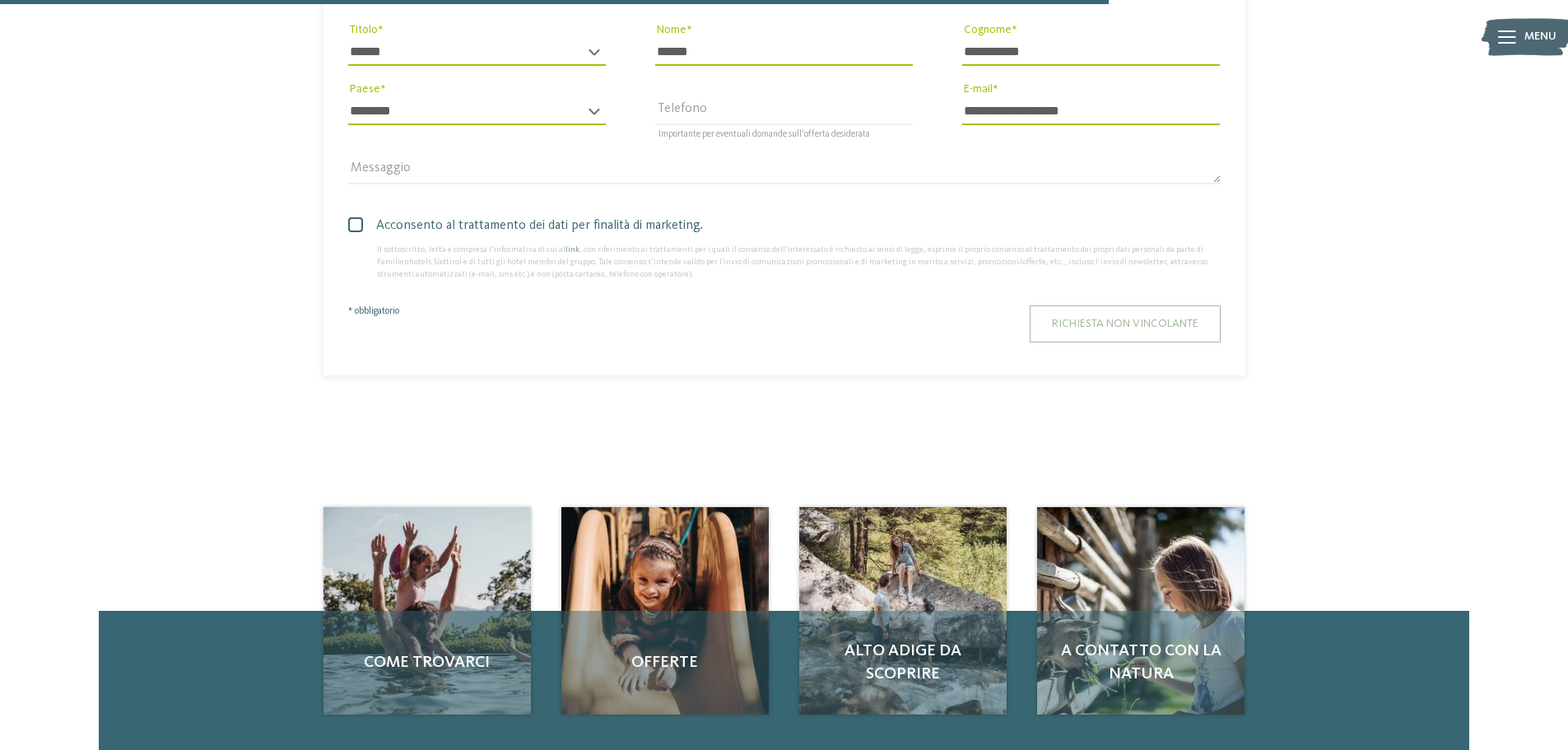
click at [1108, 318] on span "Richiesta non vincolante" at bounding box center [1125, 323] width 146 height 11
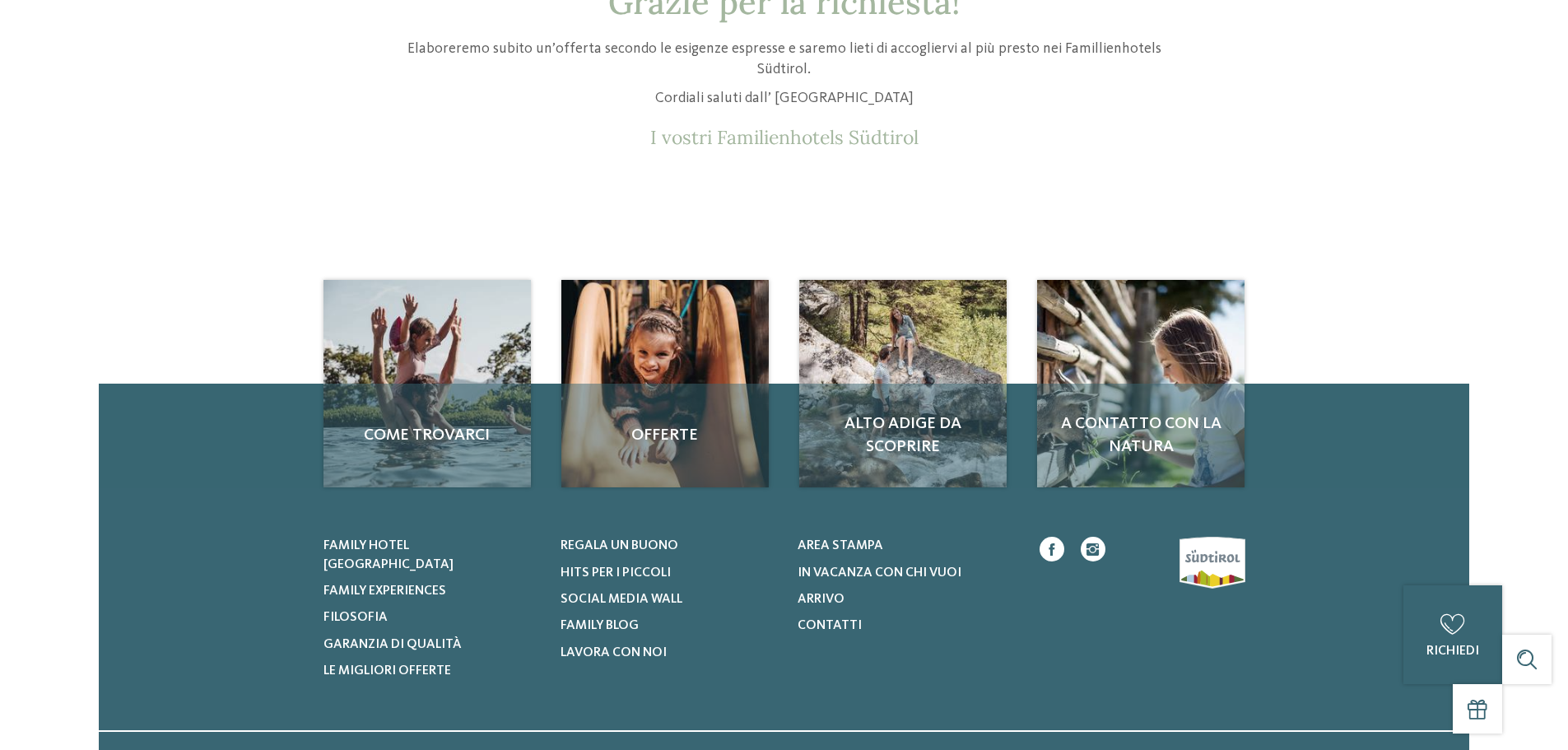
scroll to position [329, 0]
